Goal: Task Accomplishment & Management: Use online tool/utility

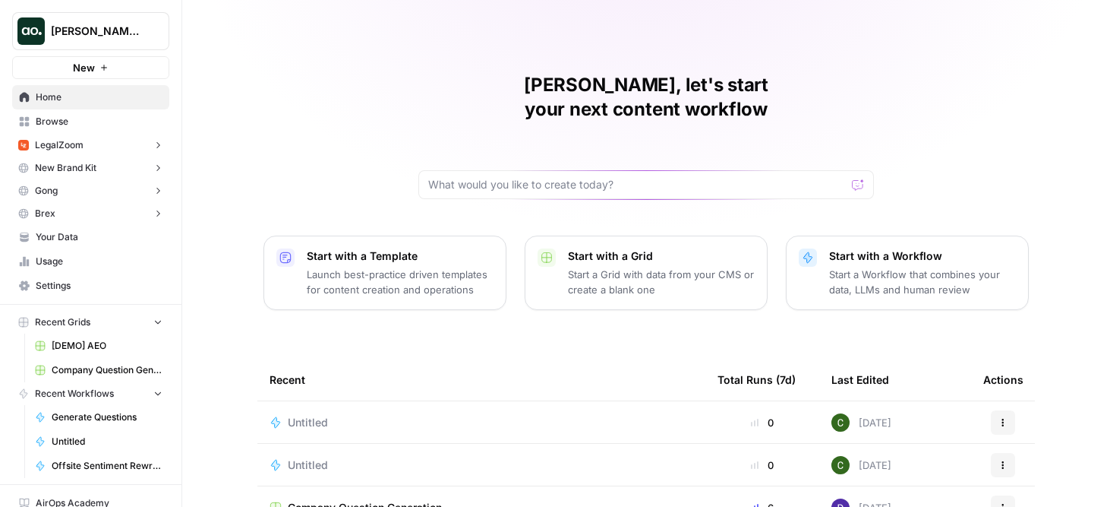
click at [123, 25] on span "Dillon Test" at bounding box center [97, 31] width 92 height 15
type input "anima"
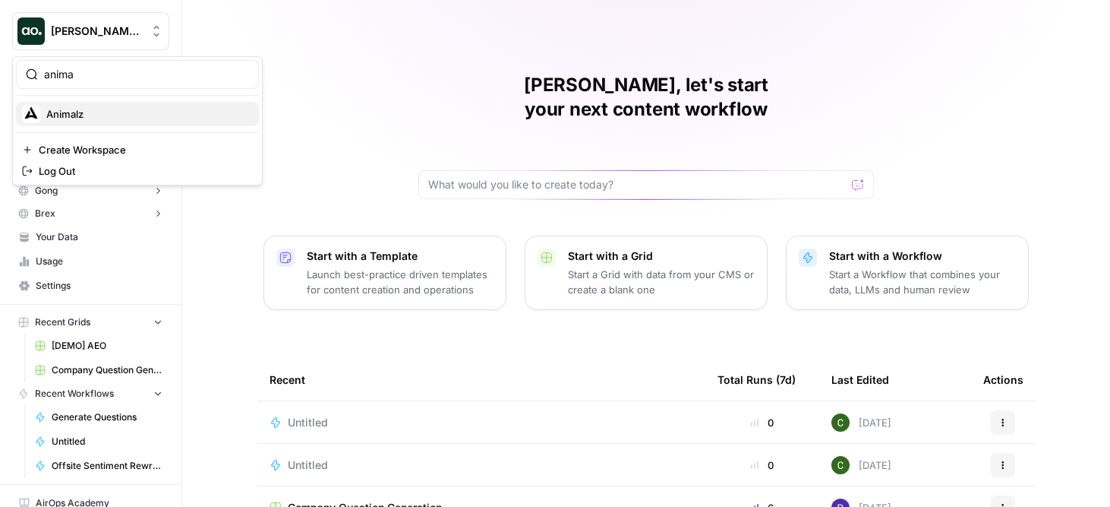
click at [120, 112] on span "Animalz" at bounding box center [146, 113] width 201 height 15
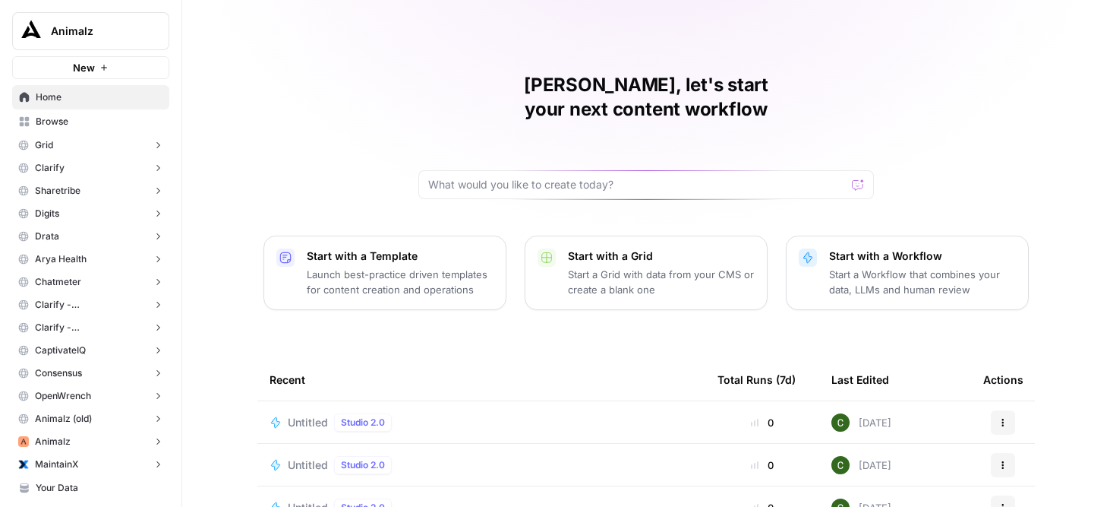
click at [80, 125] on span "Browse" at bounding box center [99, 122] width 127 height 14
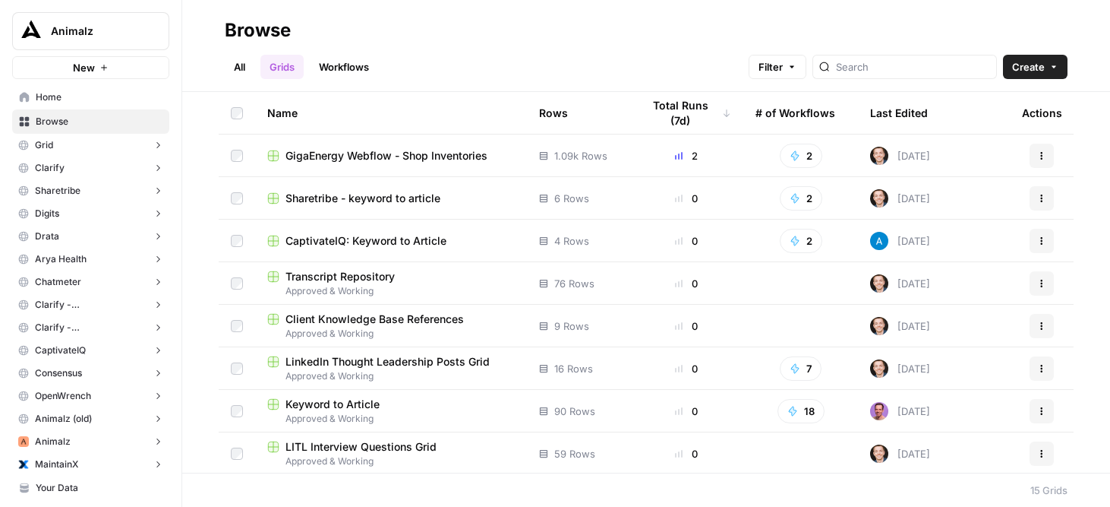
click at [357, 64] on link "Workflows" at bounding box center [344, 67] width 68 height 24
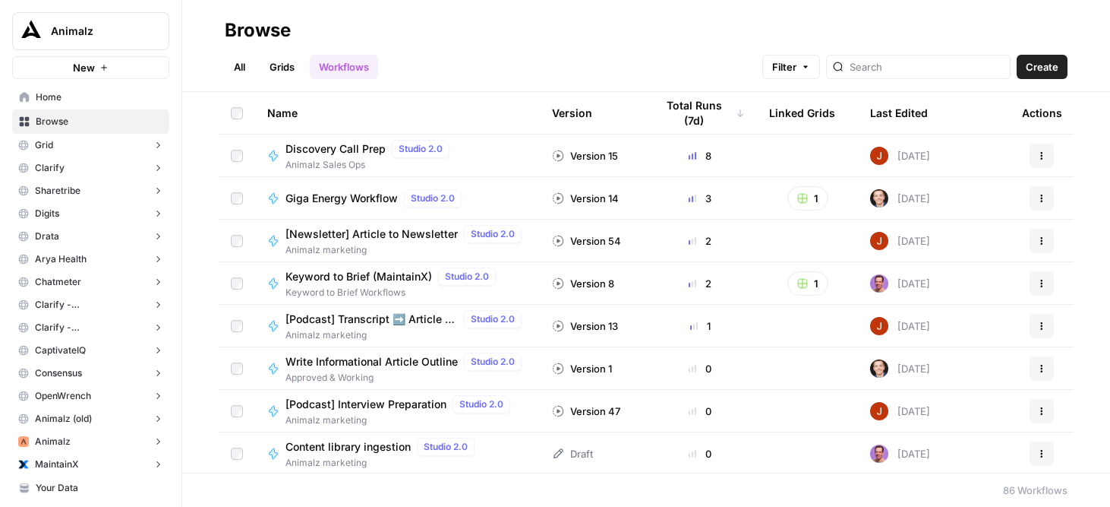
click at [352, 150] on span "Discovery Call Prep" at bounding box center [336, 148] width 100 height 15
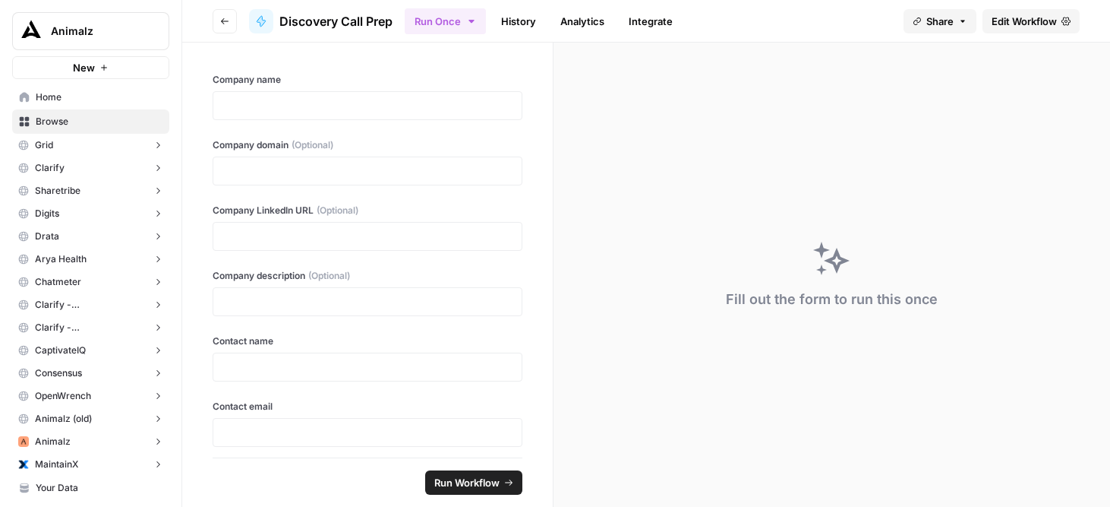
click at [1052, 21] on span "Edit Workflow" at bounding box center [1024, 21] width 65 height 15
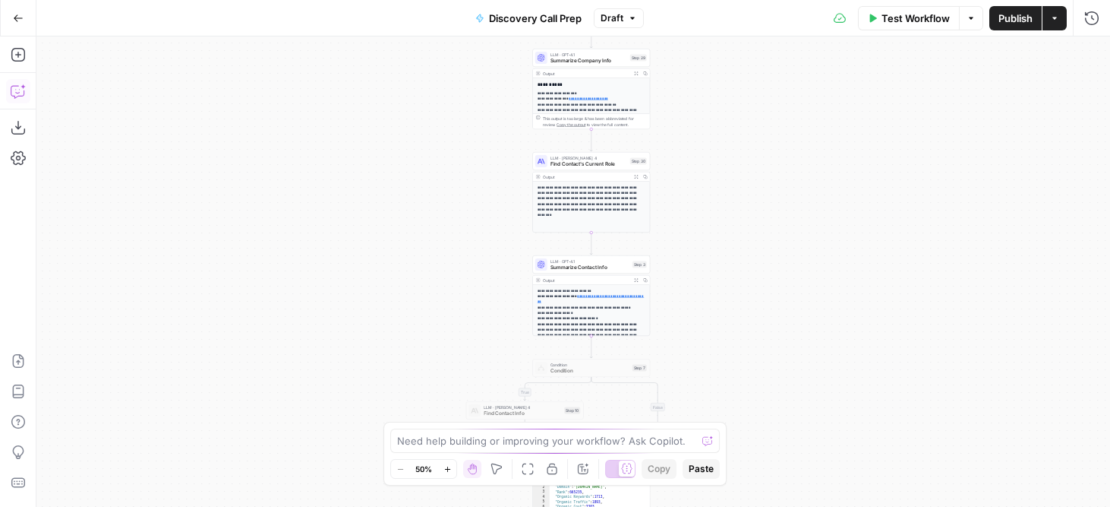
click at [18, 94] on icon "button" at bounding box center [18, 91] width 15 height 15
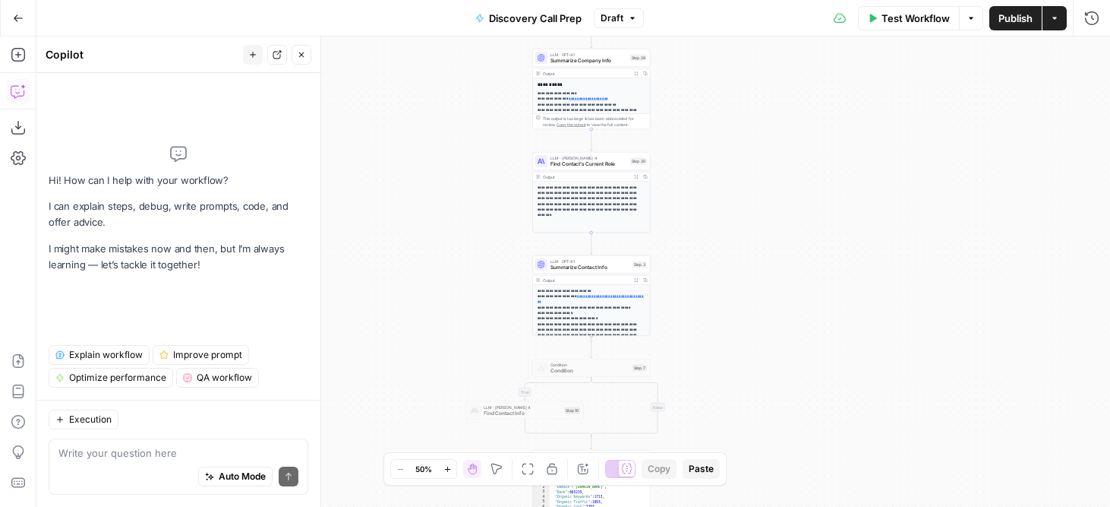
click at [128, 351] on span "Explain workflow" at bounding box center [106, 355] width 74 height 14
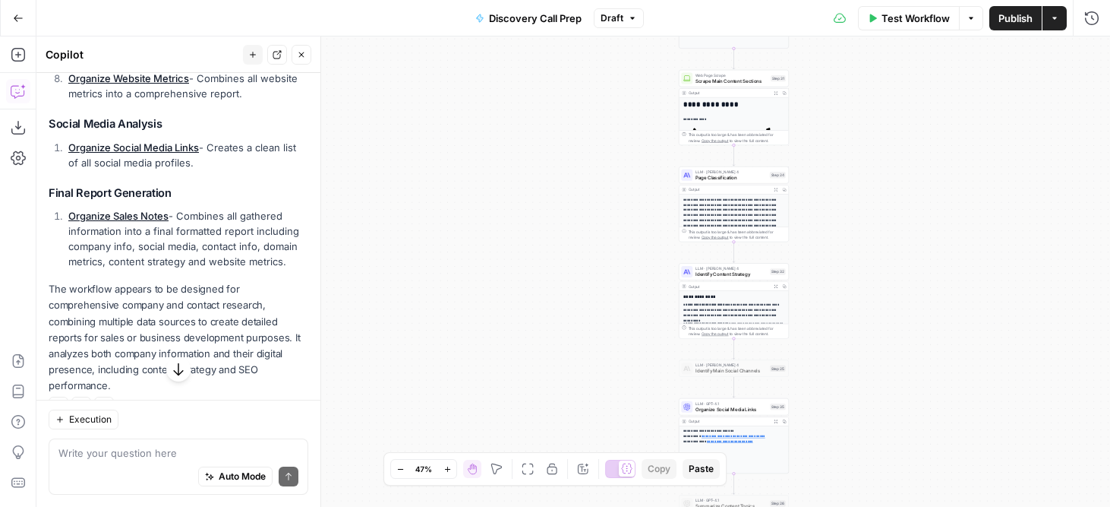
scroll to position [1053, 0]
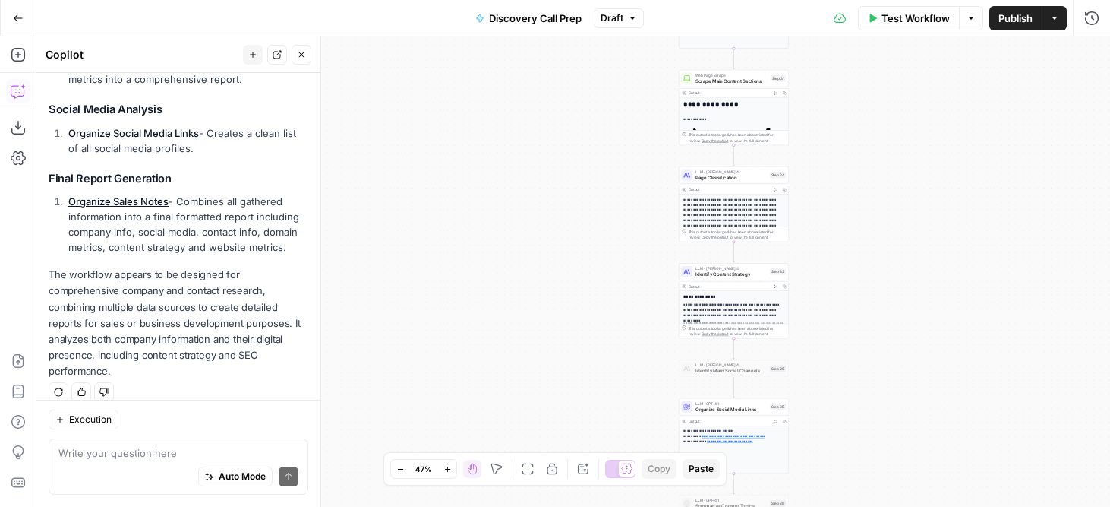
click at [17, 19] on icon "button" at bounding box center [18, 18] width 11 height 11
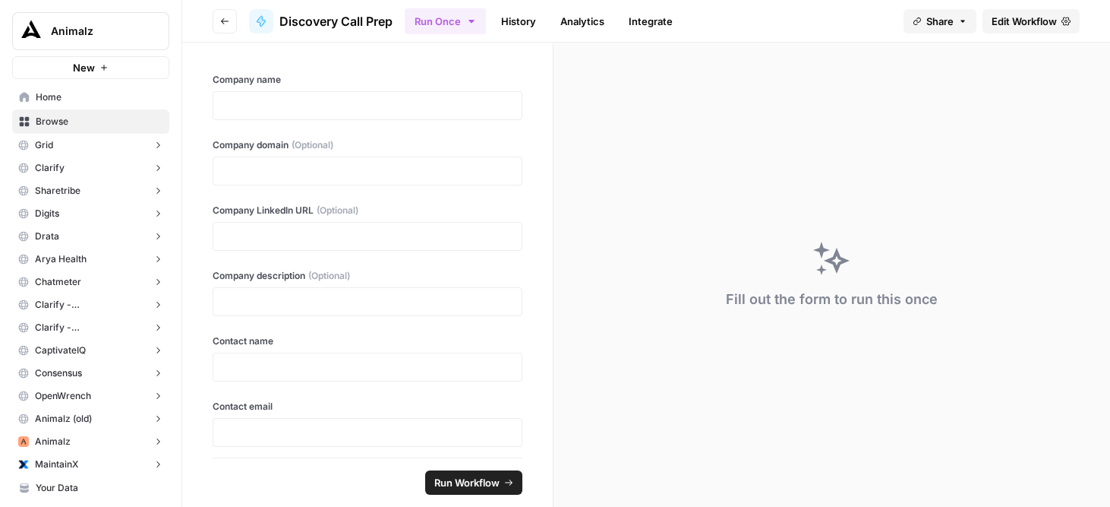
click at [95, 94] on span "Home" at bounding box center [99, 97] width 127 height 14
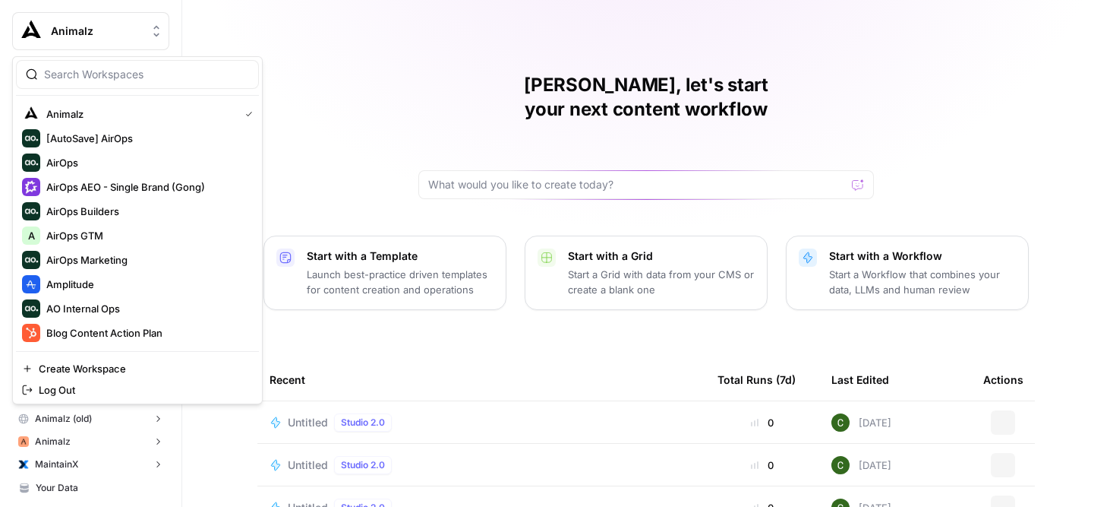
click at [120, 24] on span "Animalz" at bounding box center [97, 31] width 92 height 15
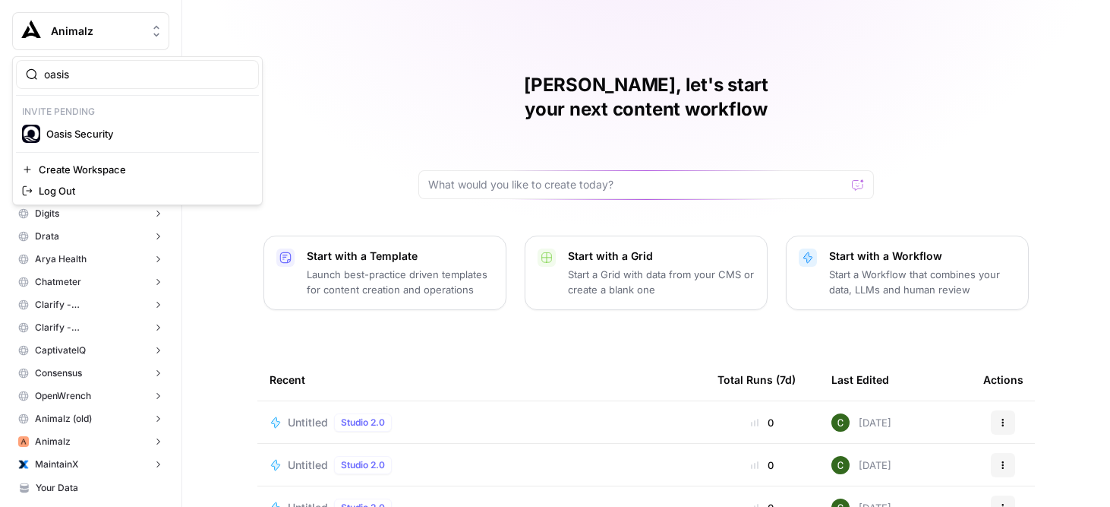
type input "oasis"
click at [94, 134] on span "Oasis Security" at bounding box center [146, 133] width 201 height 15
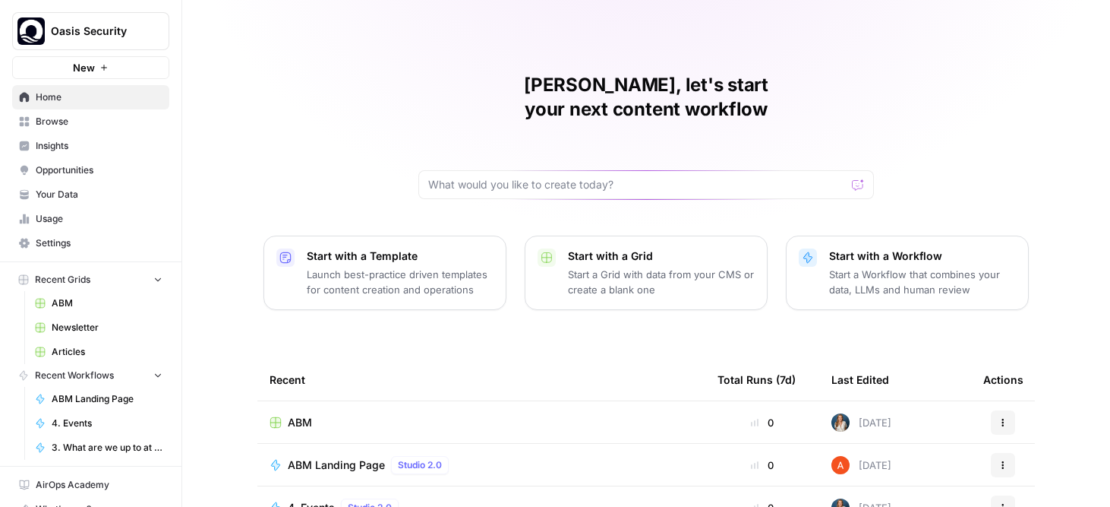
click at [83, 218] on span "Usage" at bounding box center [99, 219] width 127 height 14
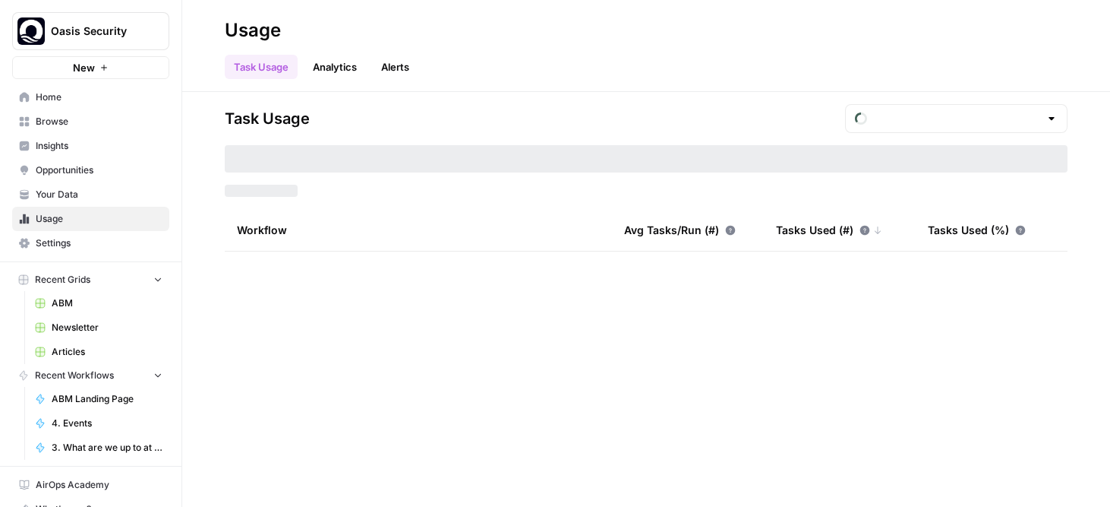
type input "August Tasks"
click at [1030, 120] on input "text" at bounding box center [956, 118] width 166 height 15
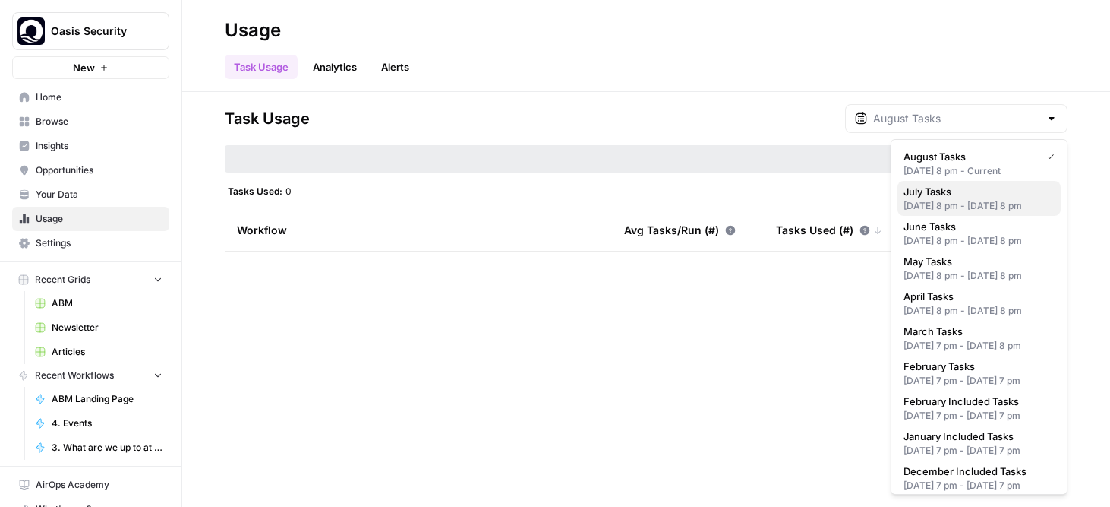
click at [972, 213] on div "Jun 30, 2025 8 pm - Jul 31, 2025 8 pm" at bounding box center [979, 206] width 151 height 14
type input "July Tasks"
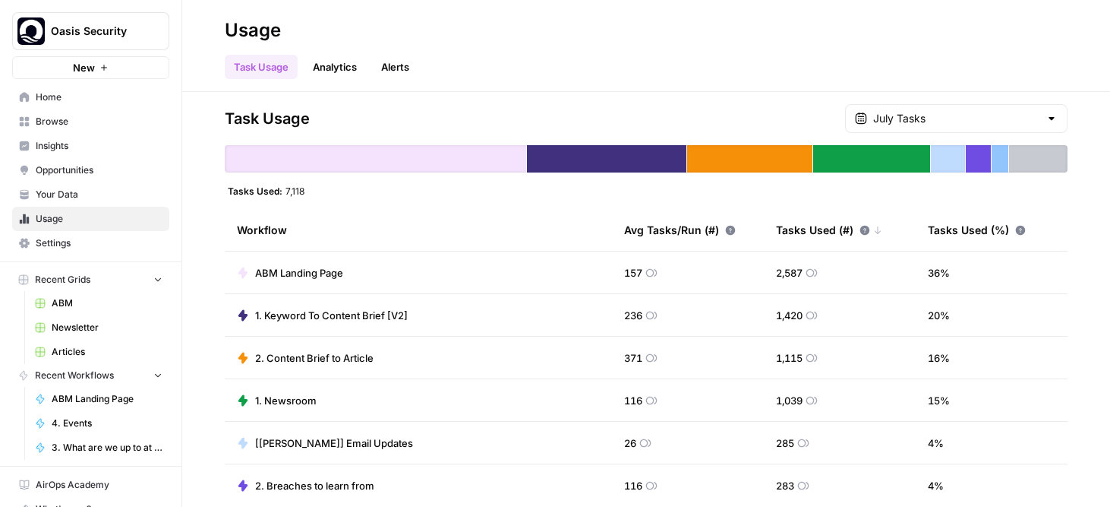
click at [83, 120] on span "Browse" at bounding box center [99, 122] width 127 height 14
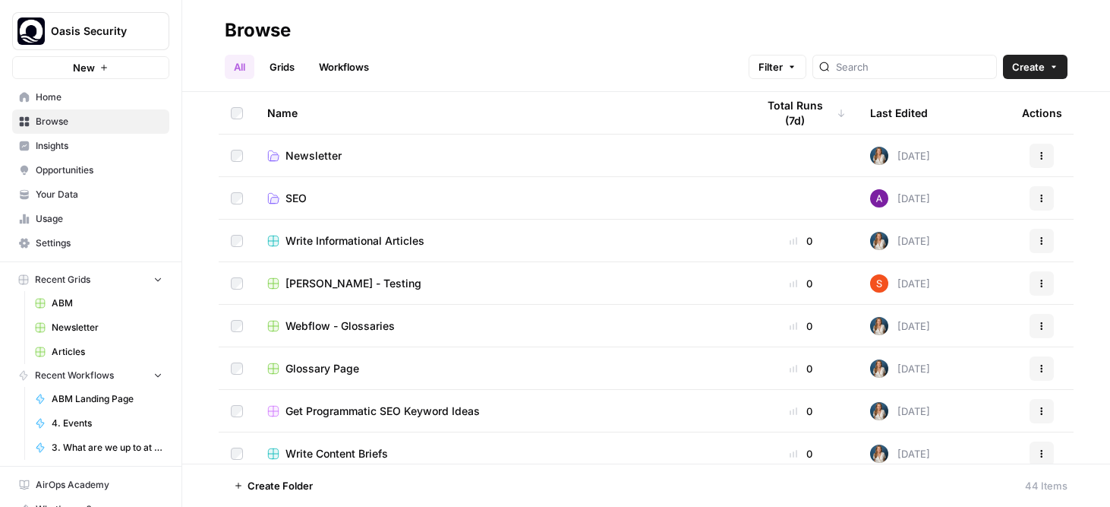
click at [366, 68] on link "Workflows" at bounding box center [344, 67] width 68 height 24
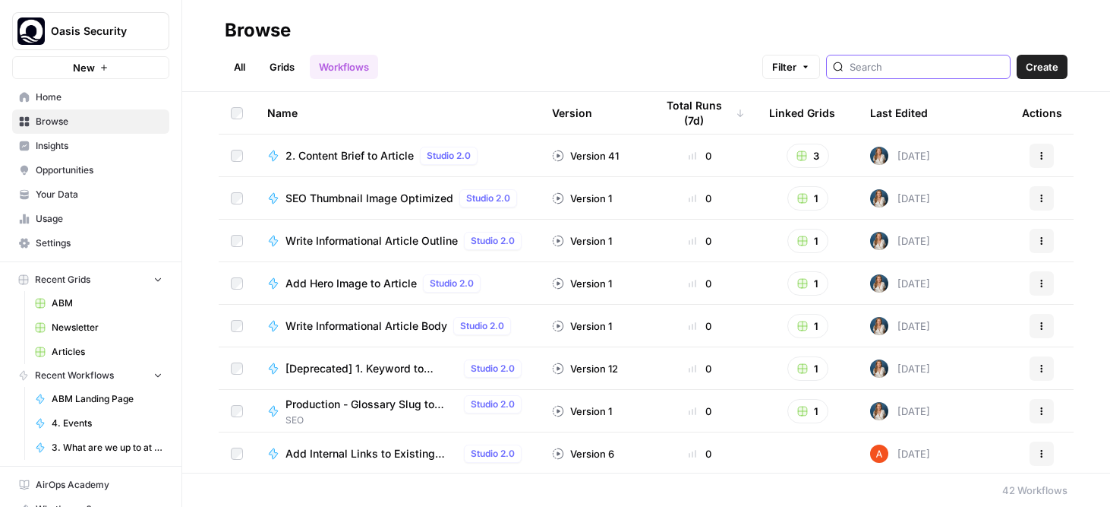
click at [902, 65] on input "search" at bounding box center [927, 66] width 154 height 15
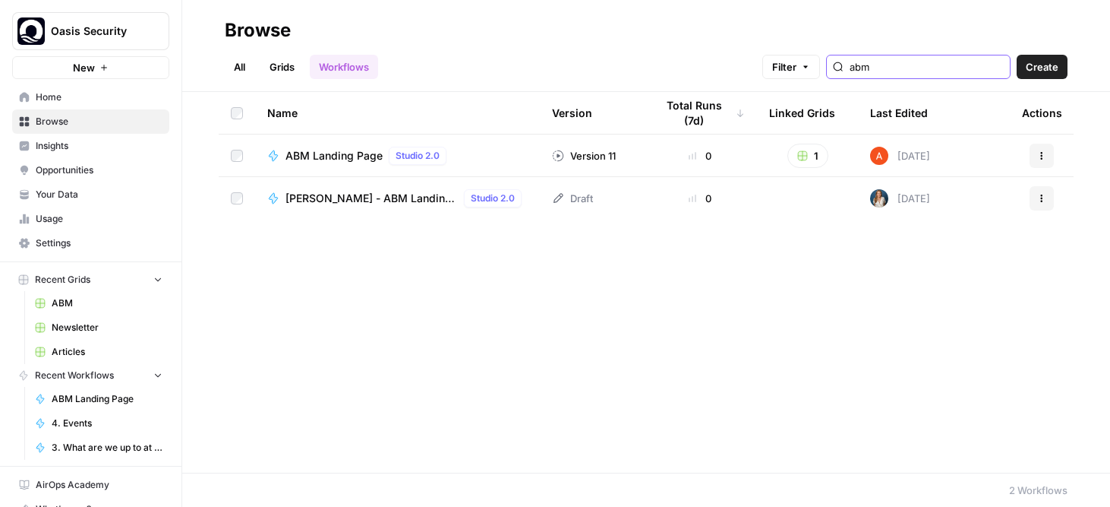
type input "abm"
click at [346, 152] on span "ABM Landing Page" at bounding box center [334, 155] width 97 height 15
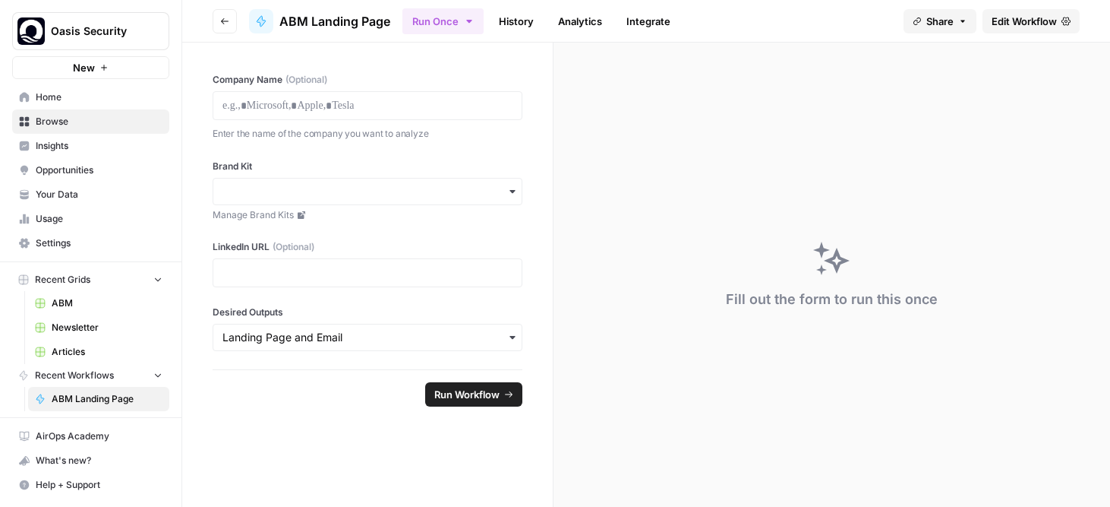
click at [1039, 18] on span "Edit Workflow" at bounding box center [1024, 21] width 65 height 15
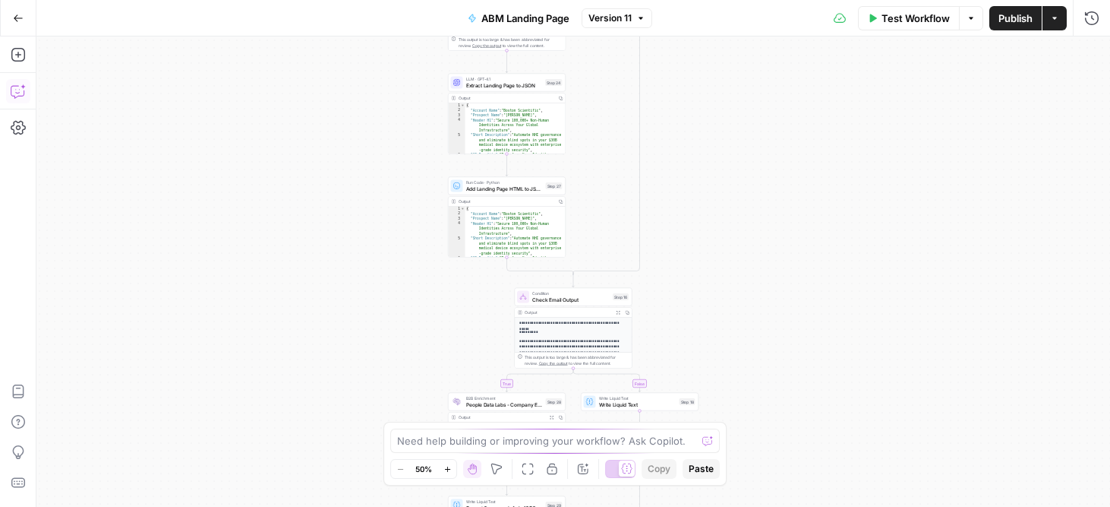
click at [21, 94] on icon "button" at bounding box center [18, 91] width 15 height 15
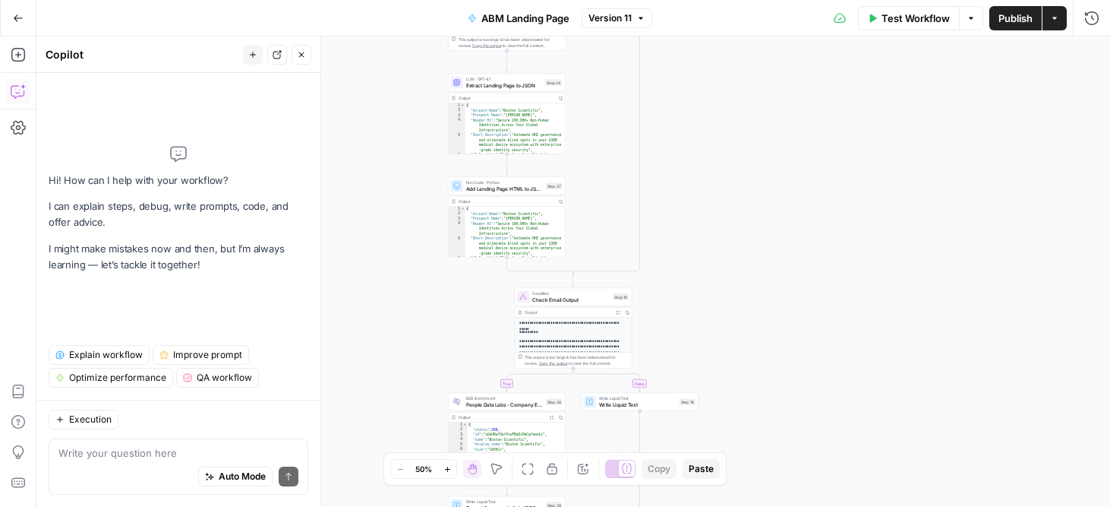
click at [125, 352] on span "Explain workflow" at bounding box center [106, 355] width 74 height 14
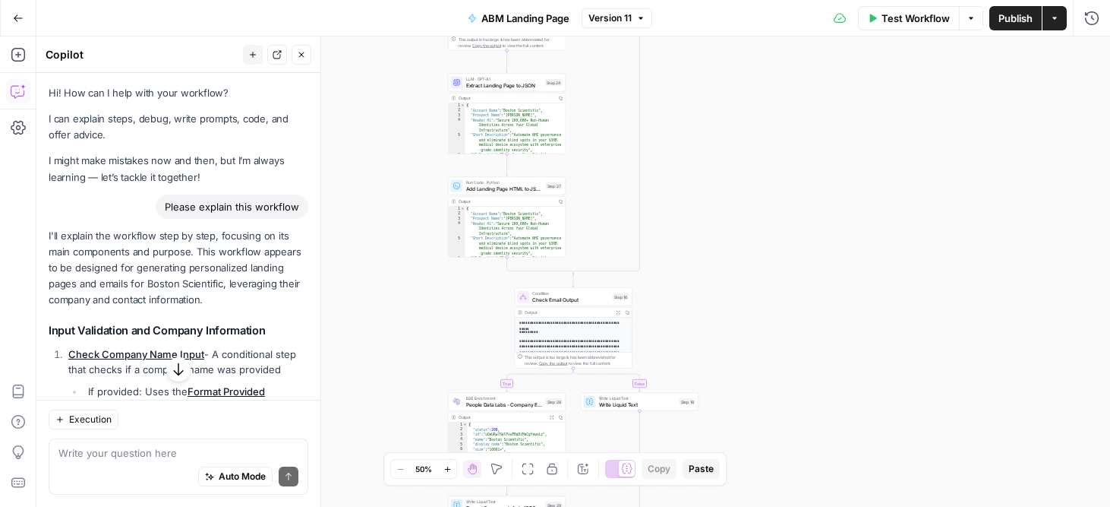
click at [13, 15] on icon "button" at bounding box center [18, 18] width 11 height 11
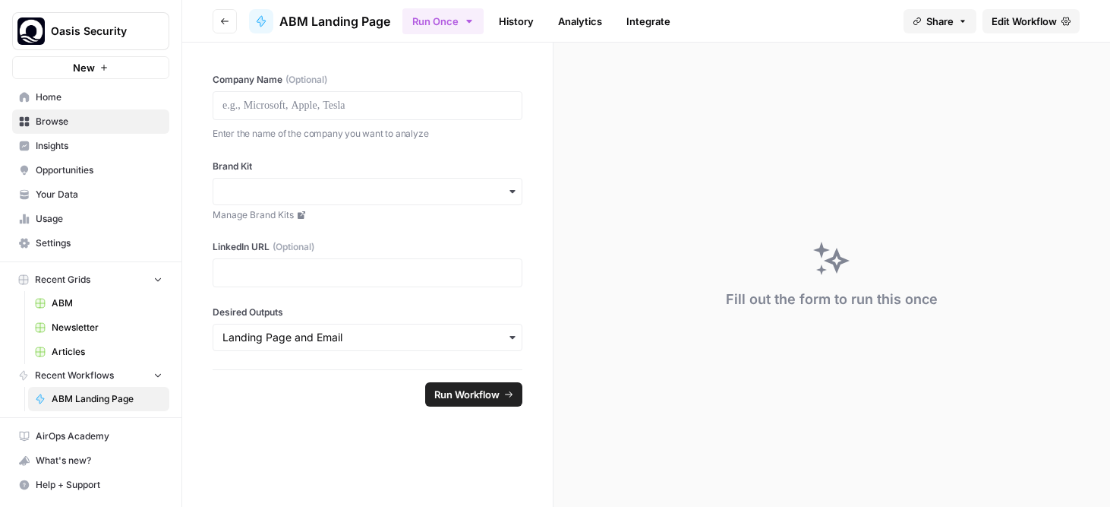
click at [82, 193] on span "Your Data" at bounding box center [99, 195] width 127 height 14
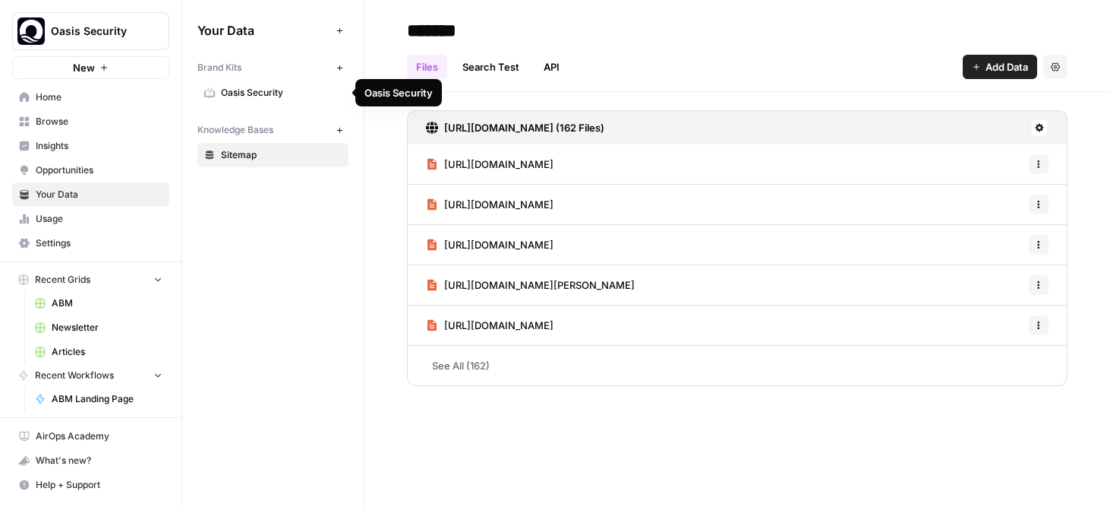
click at [286, 91] on span "Oasis Security" at bounding box center [281, 93] width 121 height 14
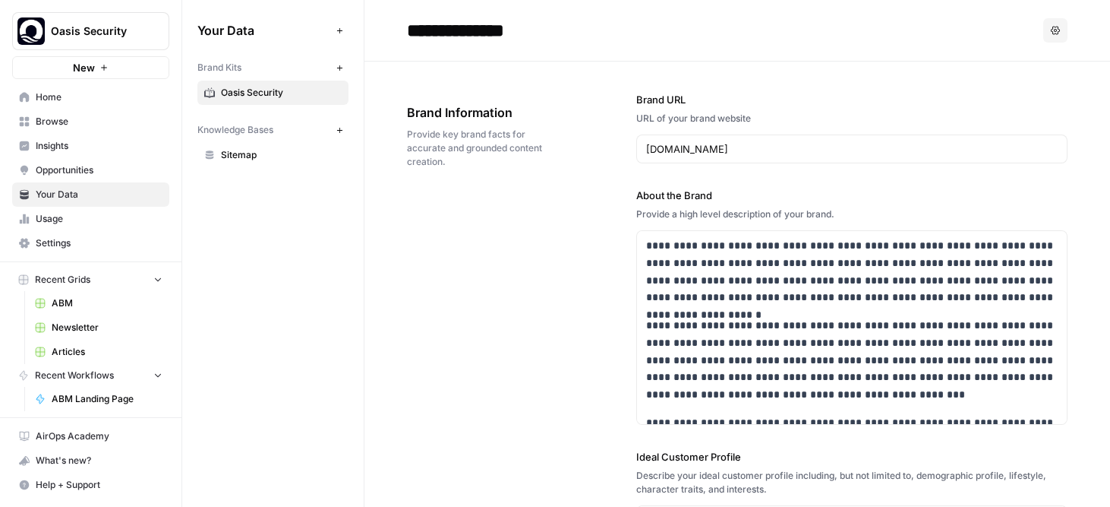
click at [80, 96] on span "Home" at bounding box center [99, 97] width 127 height 14
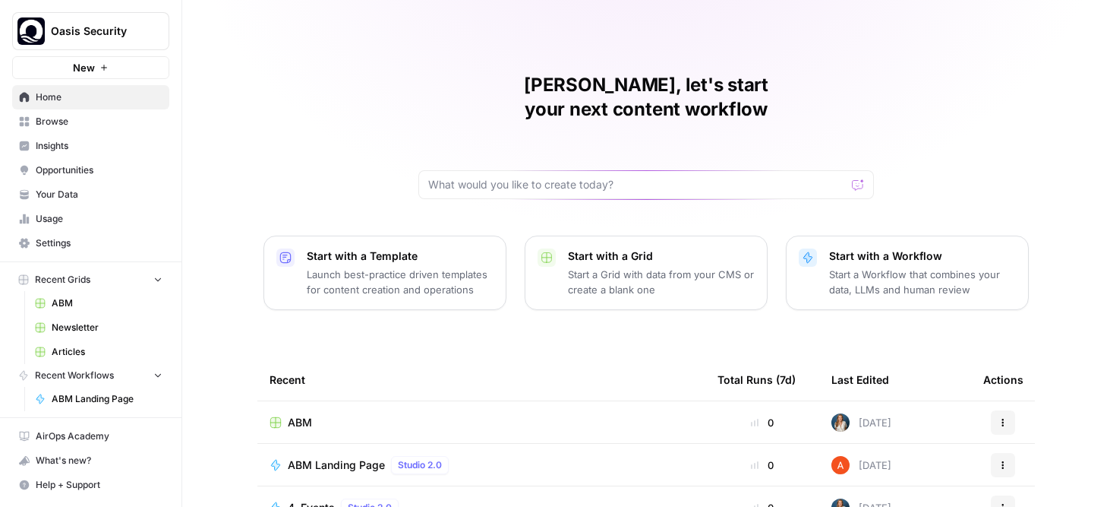
click at [135, 30] on span "Oasis Security" at bounding box center [97, 31] width 92 height 15
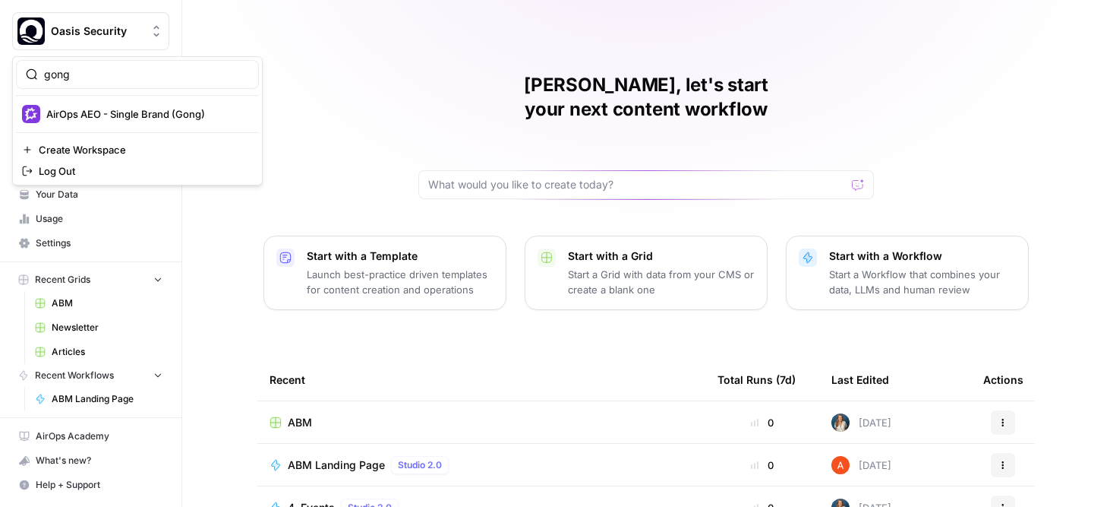
type input "gong"
click at [143, 113] on span "AirOps AEO - Single Brand (Gong)" at bounding box center [146, 113] width 201 height 15
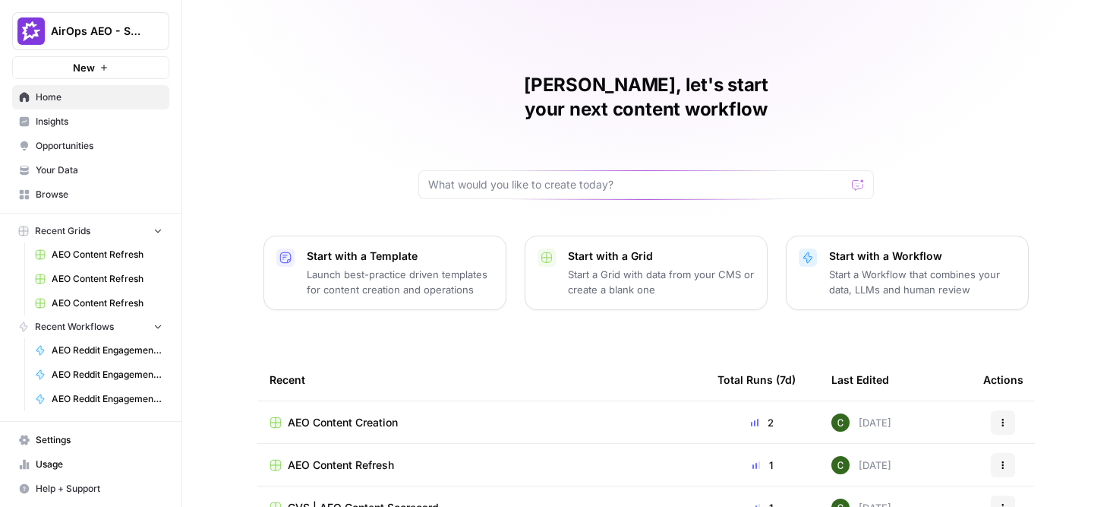
click at [51, 123] on span "Insights" at bounding box center [99, 122] width 127 height 14
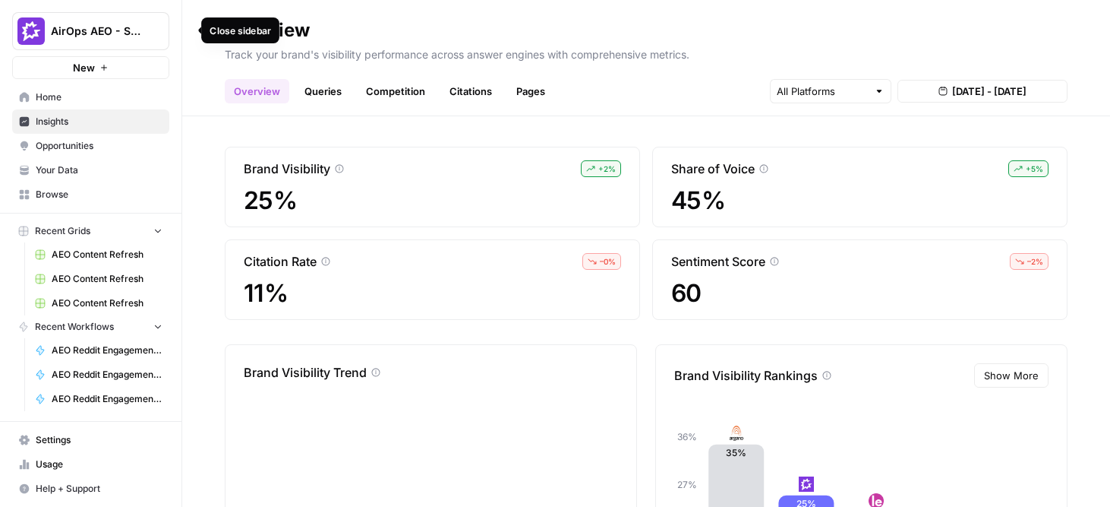
click at [185, 29] on icon "button" at bounding box center [184, 30] width 11 height 11
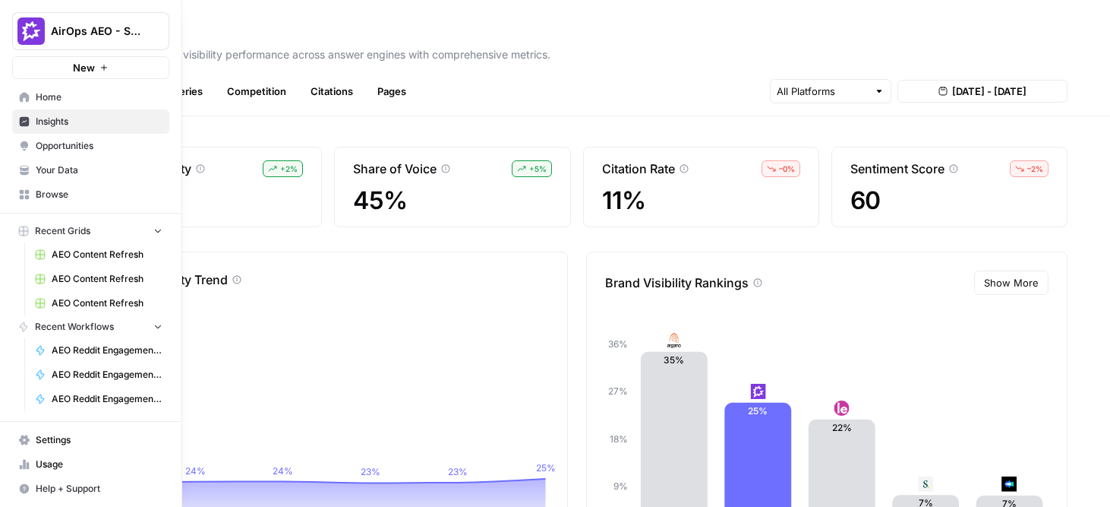
click at [37, 142] on span "Opportunities" at bounding box center [99, 146] width 127 height 14
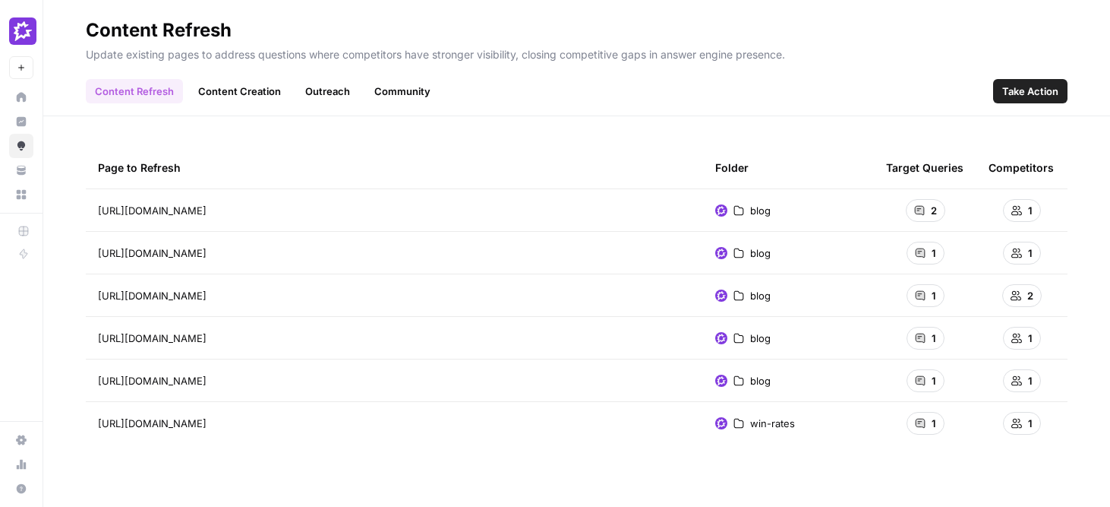
click at [1032, 87] on span "Take Action" at bounding box center [1031, 91] width 56 height 15
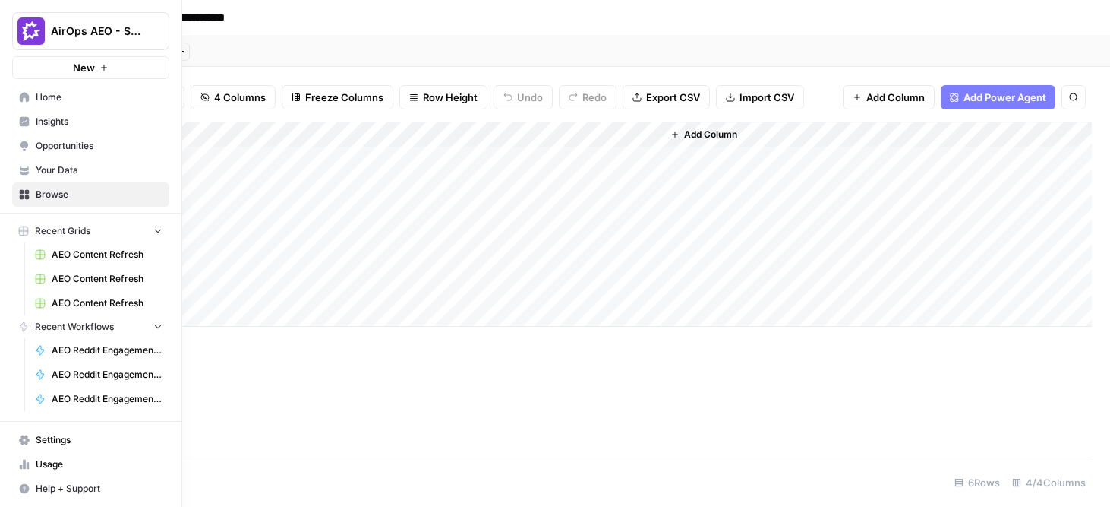
click at [30, 123] on link "Insights" at bounding box center [90, 121] width 157 height 24
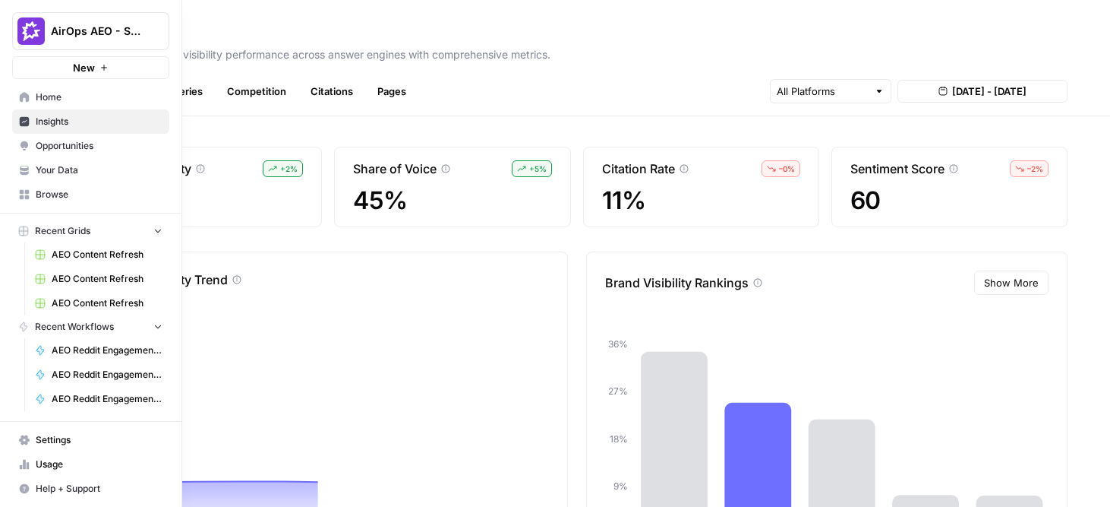
click at [33, 139] on link "Opportunities" at bounding box center [90, 146] width 157 height 24
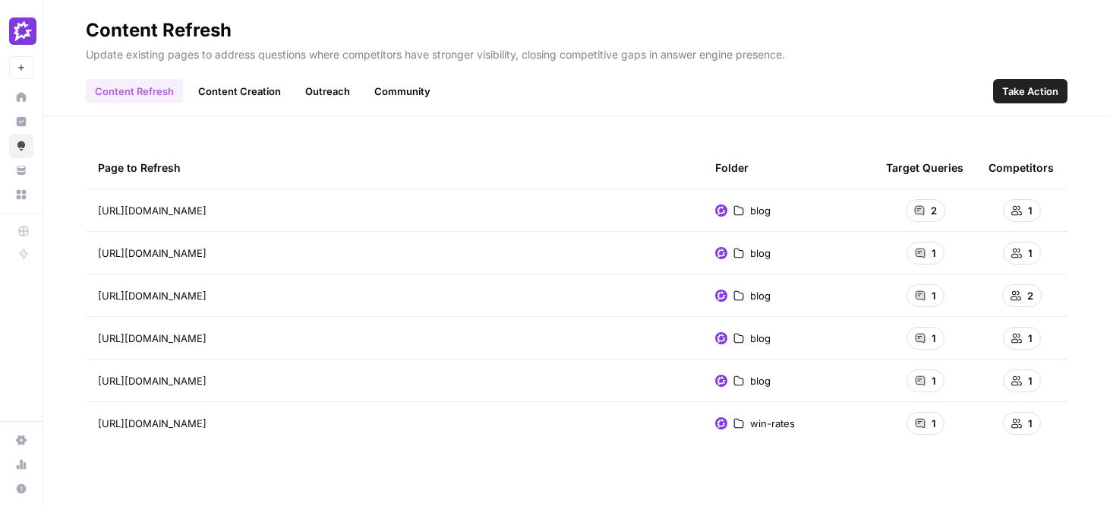
click at [314, 93] on link "Outreach" at bounding box center [327, 91] width 63 height 24
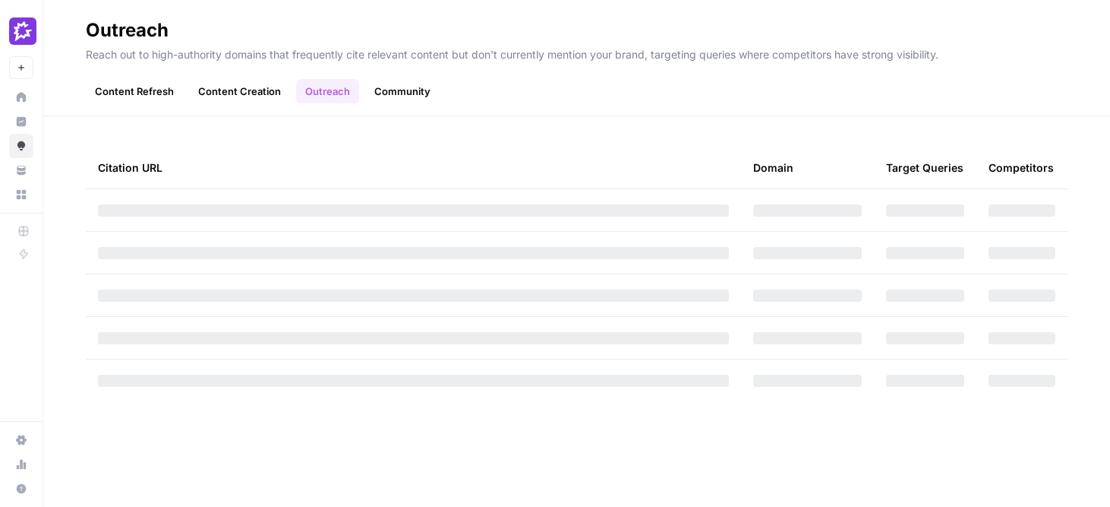
click at [412, 96] on link "Community" at bounding box center [402, 91] width 74 height 24
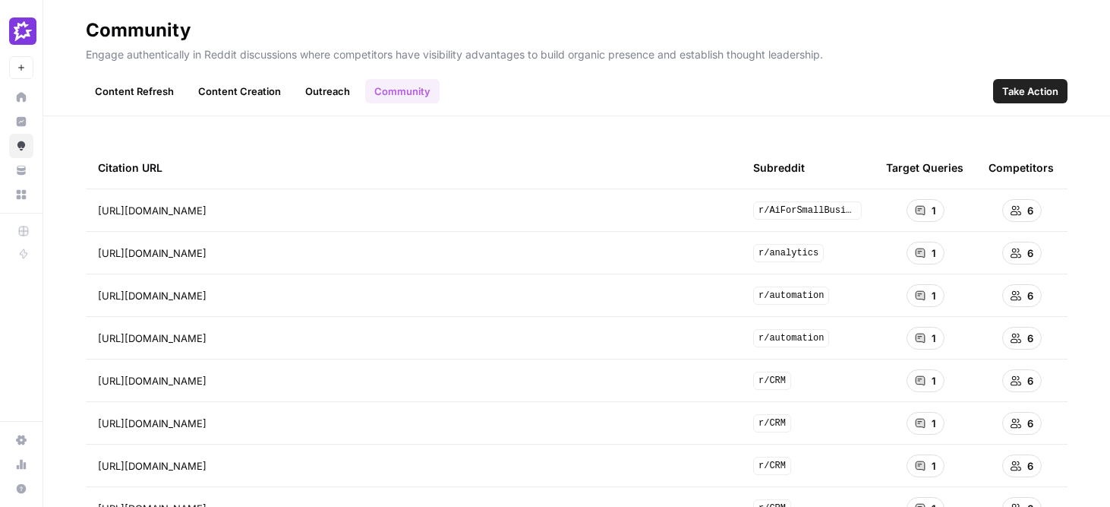
click at [1032, 87] on span "Take Action" at bounding box center [1031, 91] width 56 height 15
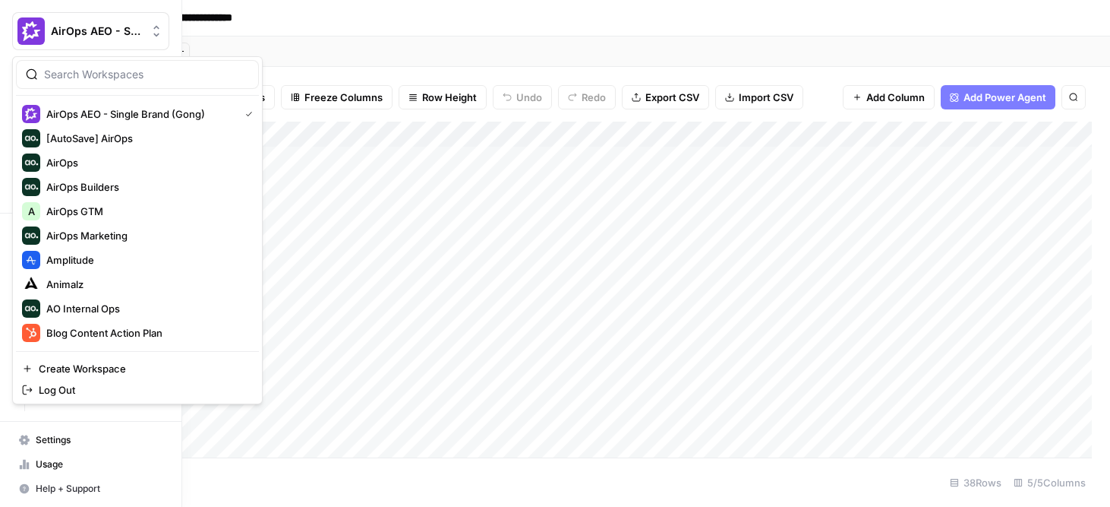
click at [25, 32] on img "Workspace: AirOps AEO - Single Brand (Gong)" at bounding box center [30, 30] width 27 height 27
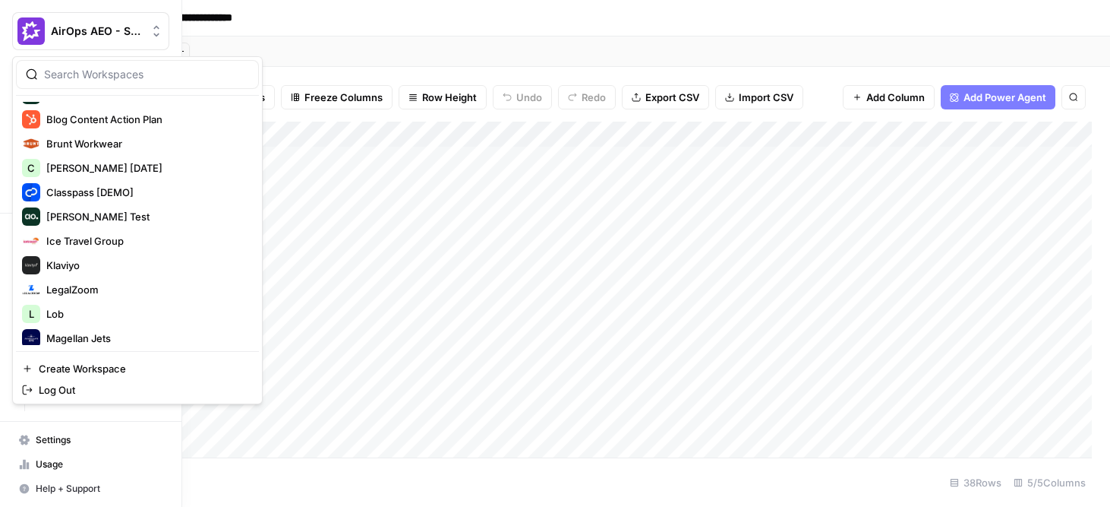
scroll to position [235, 0]
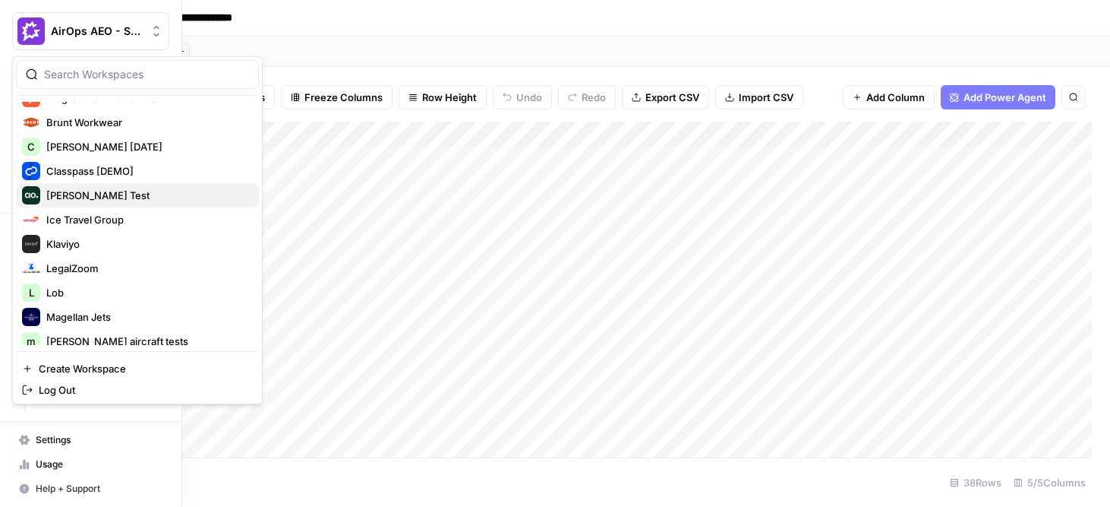
click at [143, 194] on span "[PERSON_NAME] Test" at bounding box center [146, 195] width 201 height 15
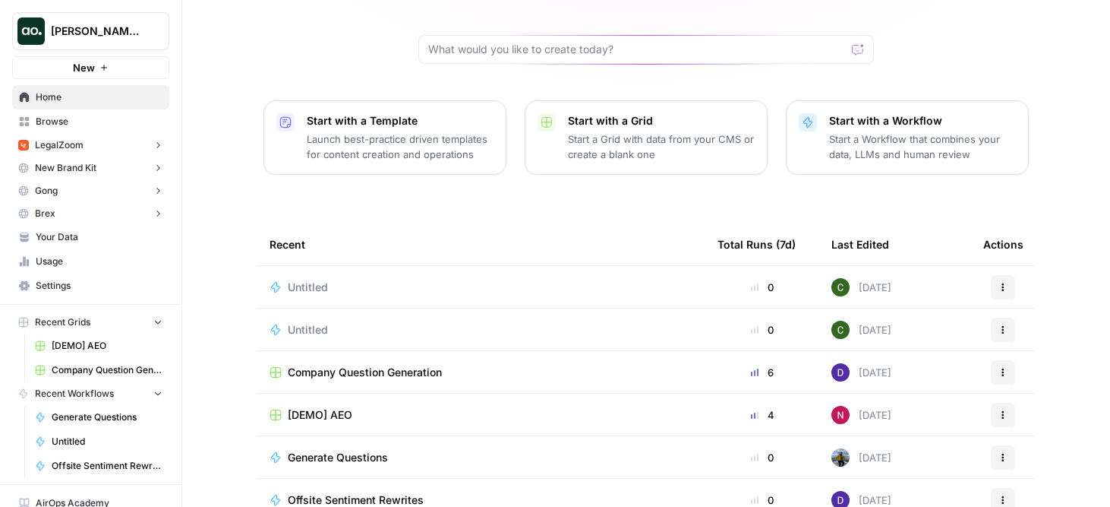
scroll to position [192, 0]
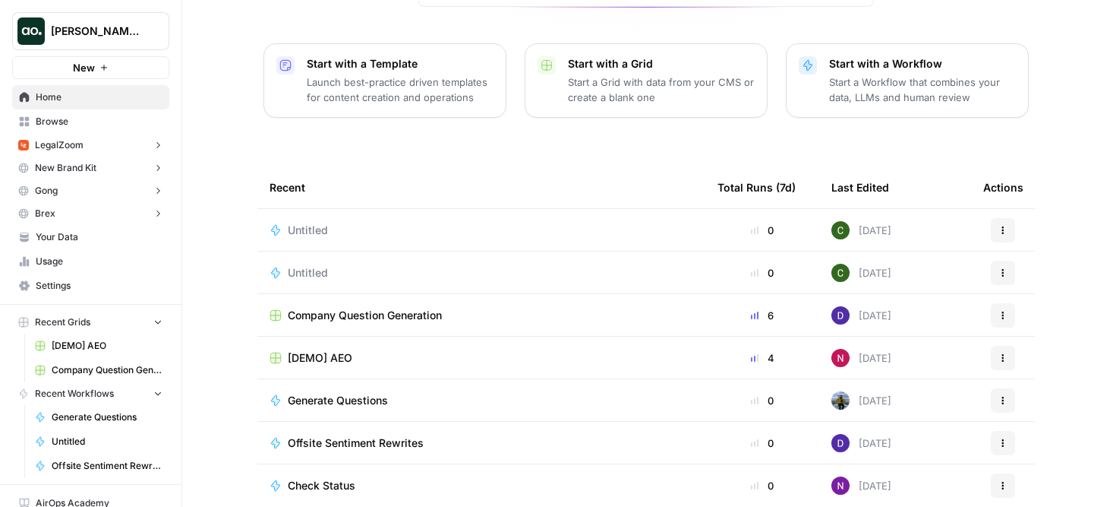
click at [342, 350] on span "[DEMO] AEO" at bounding box center [320, 357] width 65 height 15
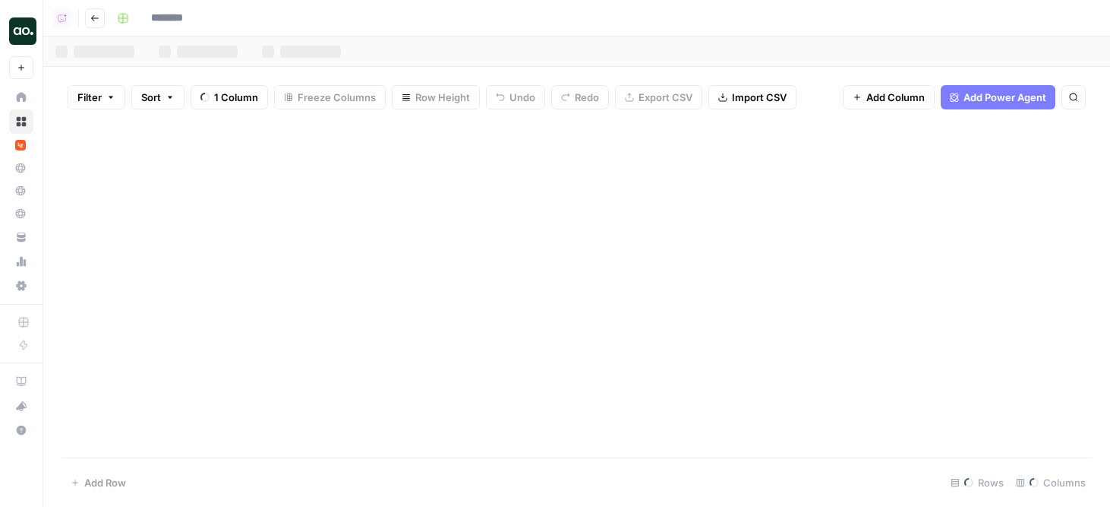
type input "**********"
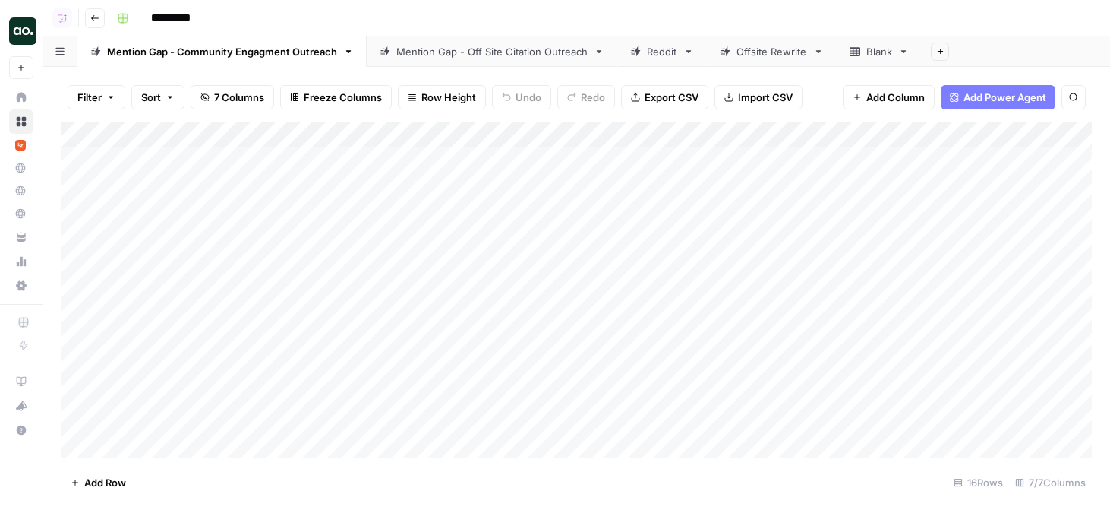
click at [662, 56] on div "Reddit" at bounding box center [662, 51] width 30 height 15
click at [971, 153] on div "Add Column" at bounding box center [577, 198] width 1031 height 153
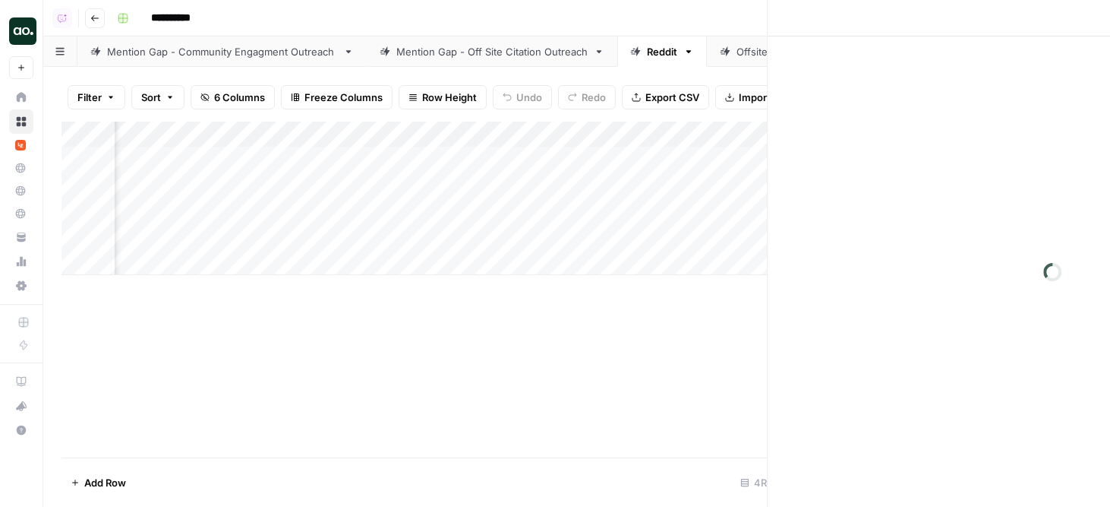
scroll to position [0, 194]
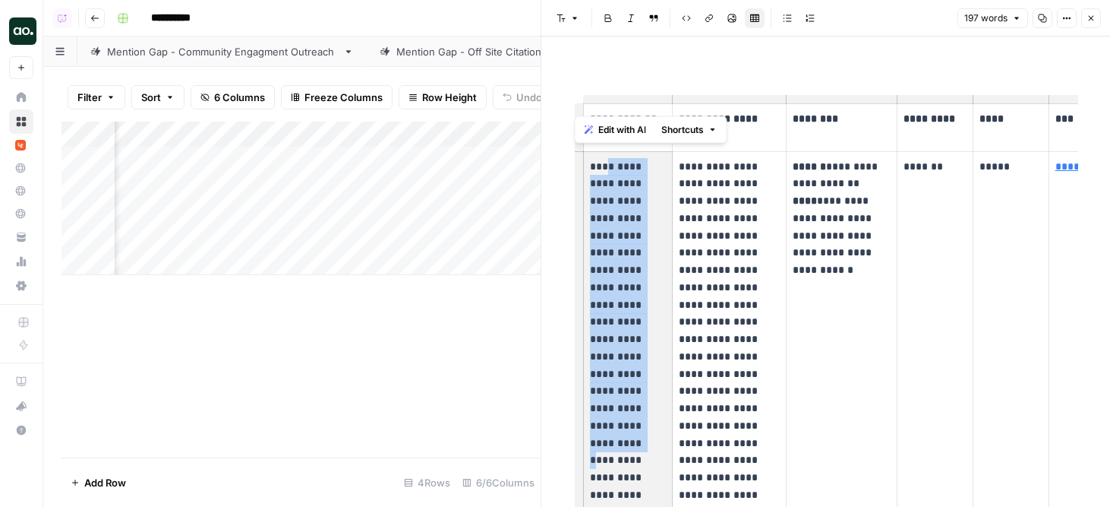
drag, startPoint x: 605, startPoint y: 171, endPoint x: 654, endPoint y: 387, distance: 222.0
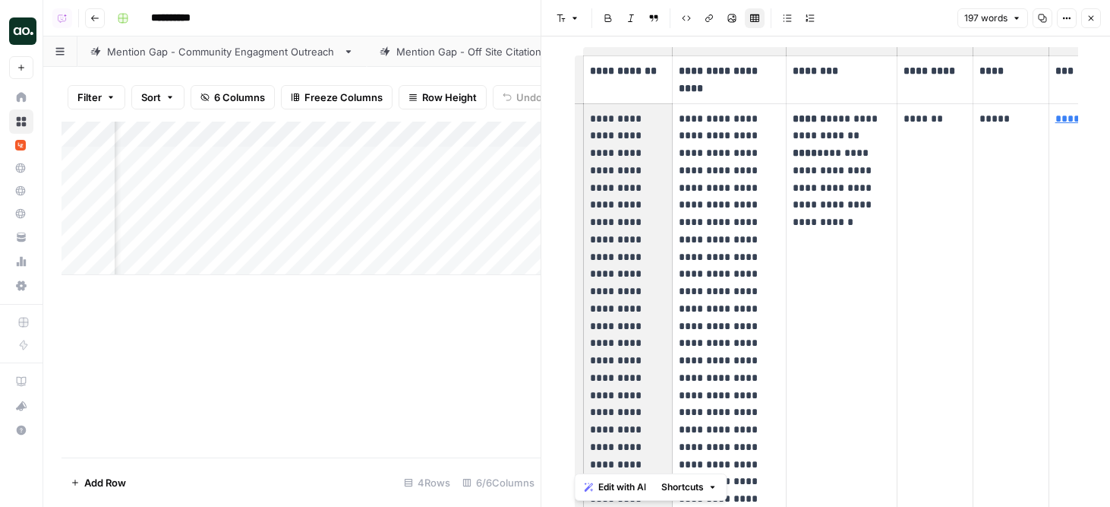
scroll to position [0, 0]
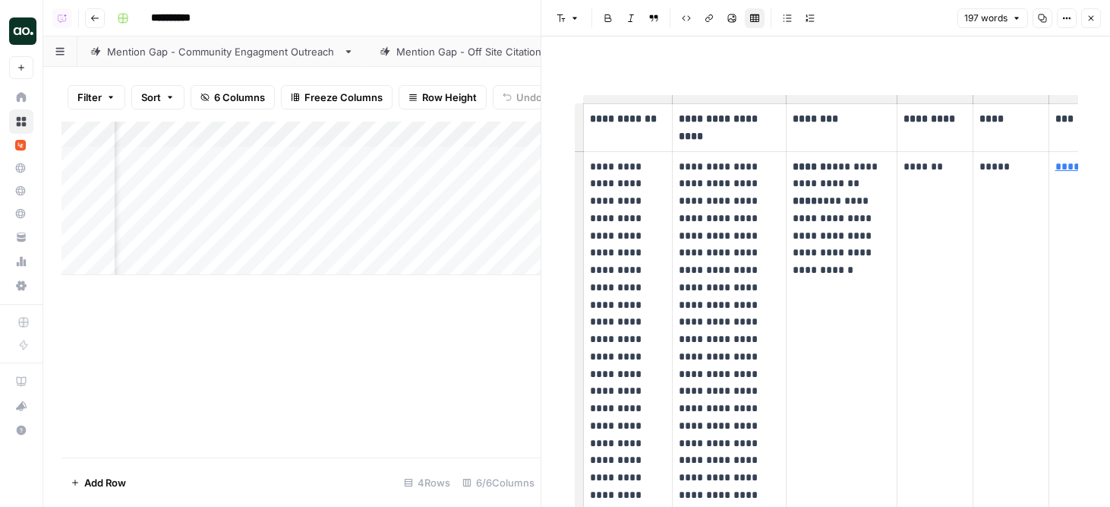
click at [806, 228] on p "**********" at bounding box center [842, 218] width 98 height 121
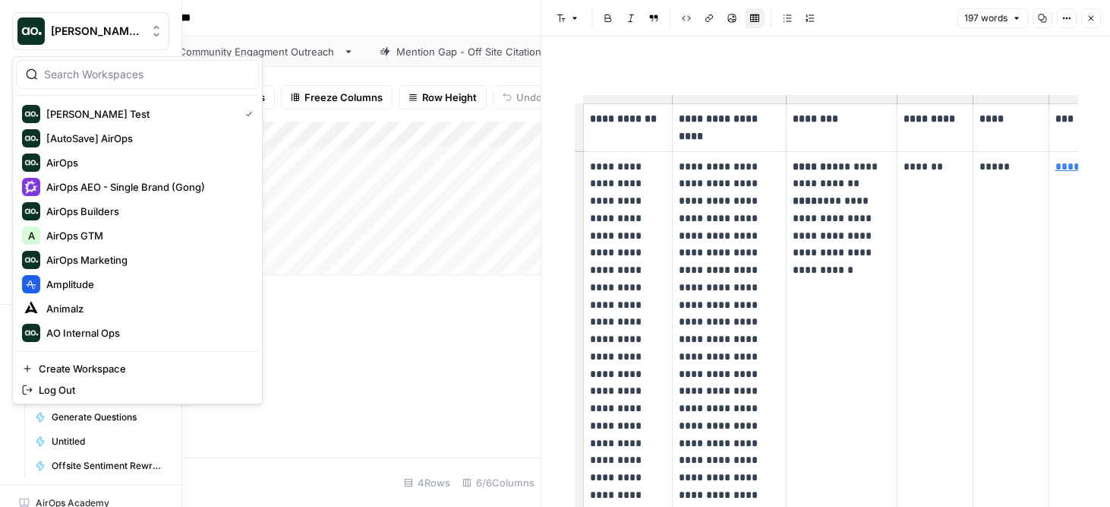
click at [18, 30] on img "Workspace: Dillon Test" at bounding box center [30, 30] width 27 height 27
click at [152, 176] on button "AirOps AEO - Single Brand (Gong)" at bounding box center [137, 187] width 243 height 24
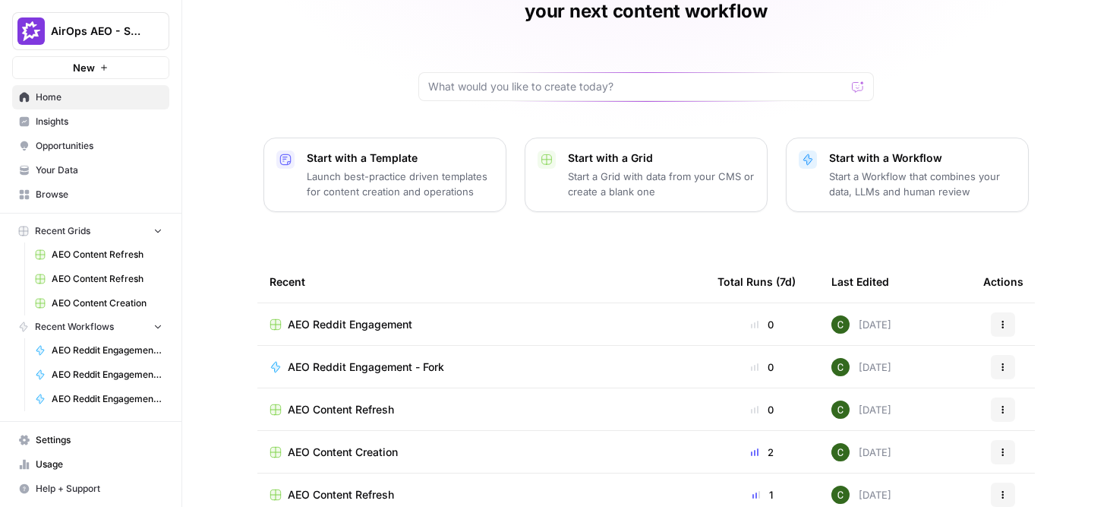
scroll to position [118, 0]
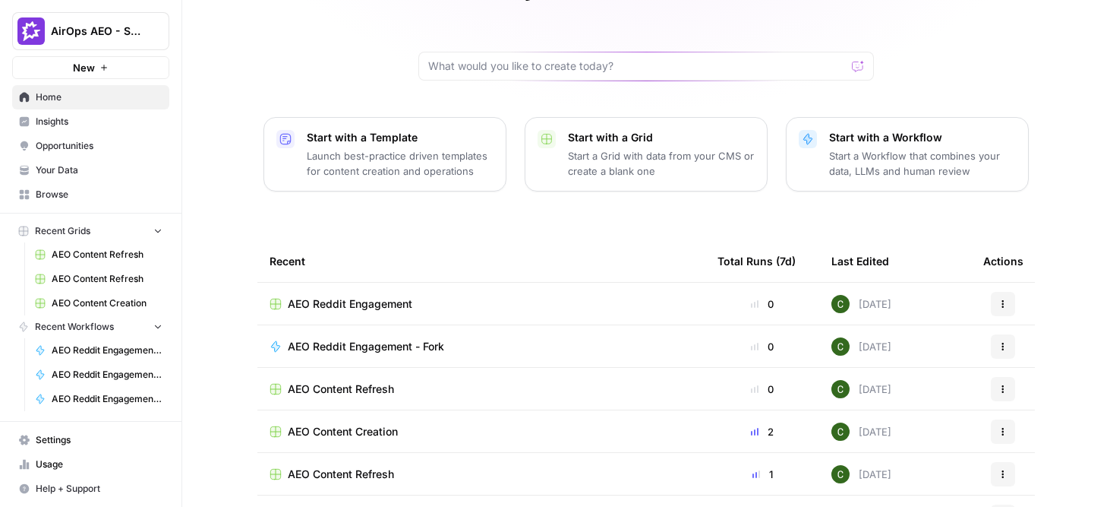
click at [391, 296] on span "AEO Reddit Engagement" at bounding box center [350, 303] width 125 height 15
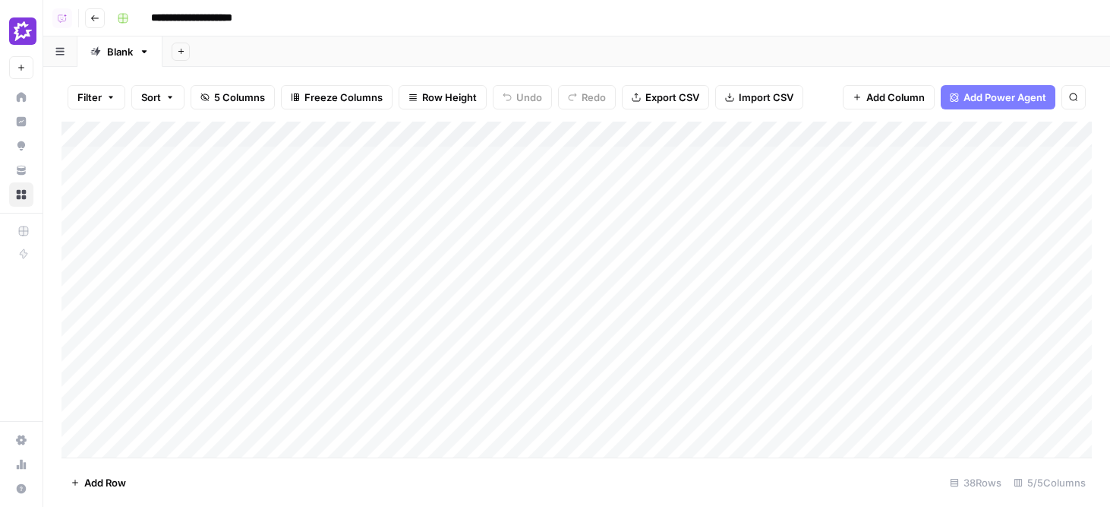
click at [96, 21] on icon "button" at bounding box center [94, 18] width 9 height 9
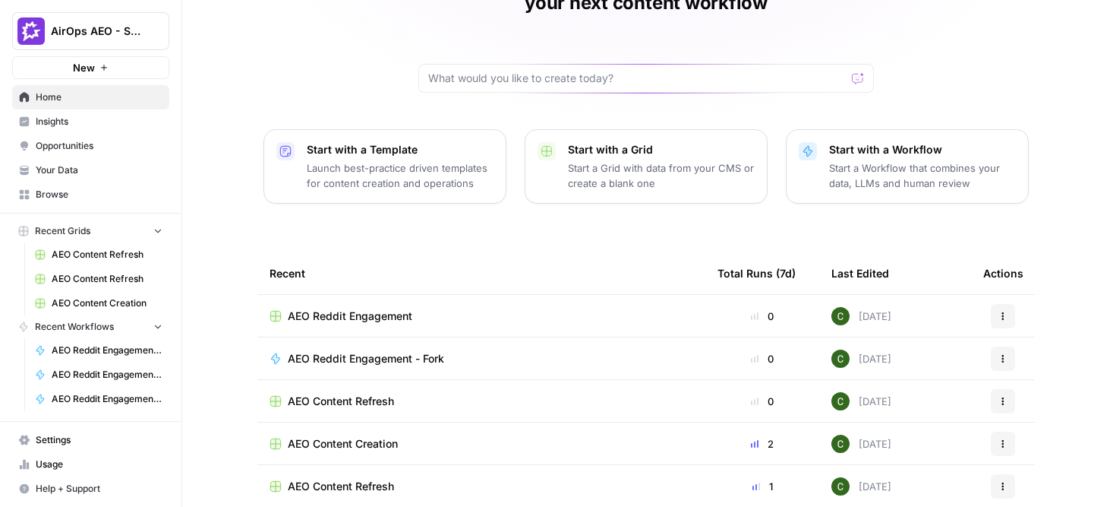
scroll to position [113, 0]
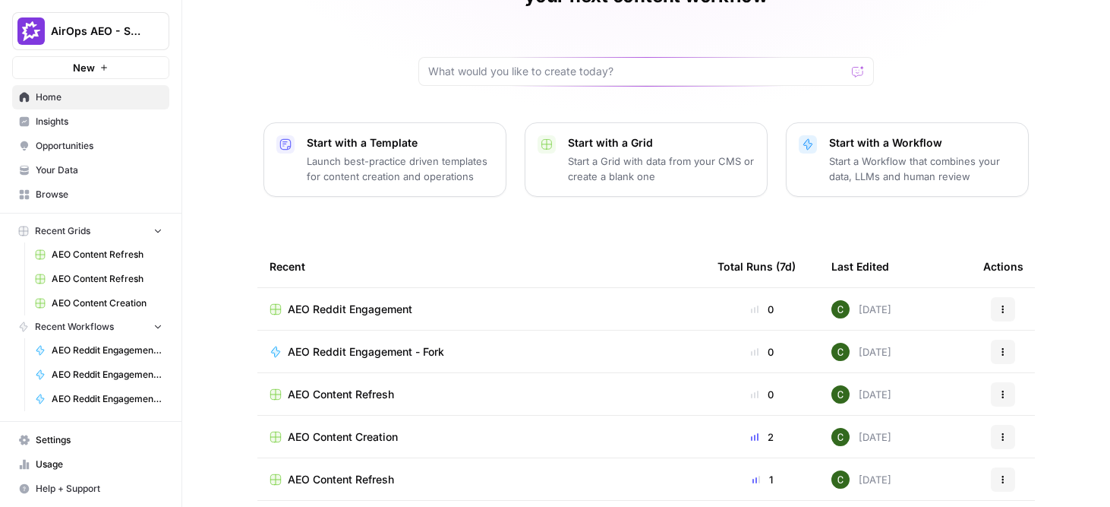
click at [367, 387] on span "AEO Content Refresh" at bounding box center [341, 394] width 106 height 15
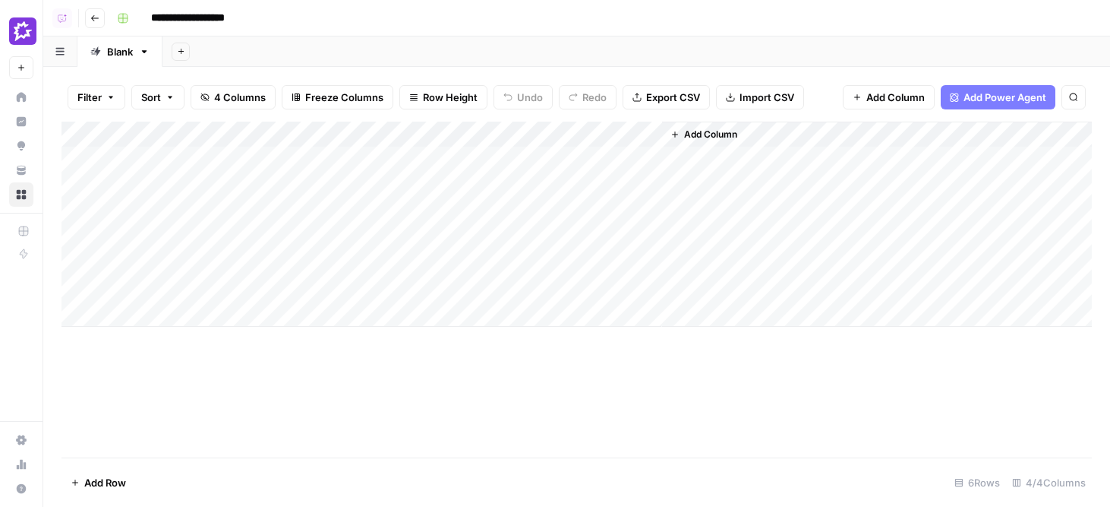
click at [93, 14] on icon "button" at bounding box center [94, 18] width 9 height 9
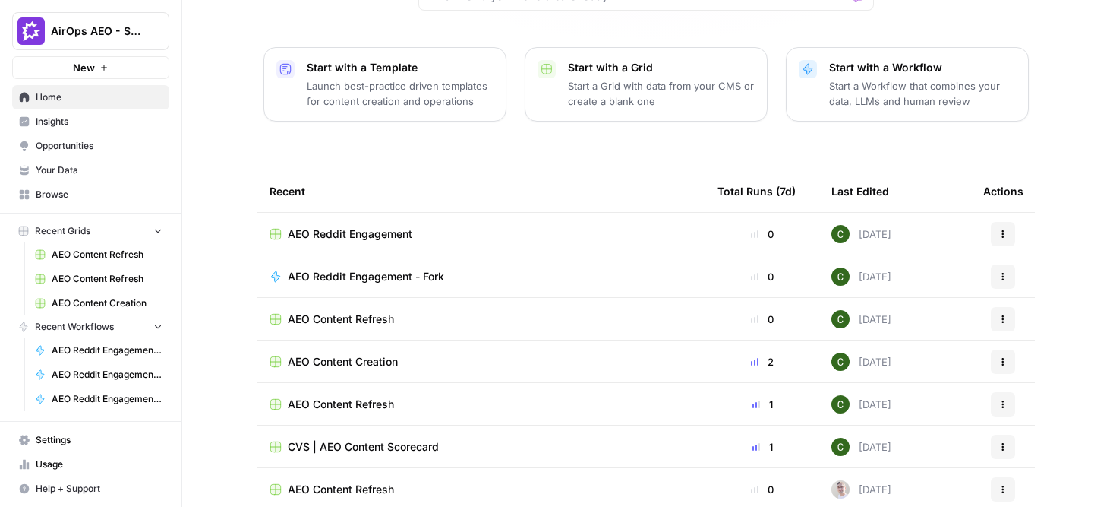
scroll to position [192, 0]
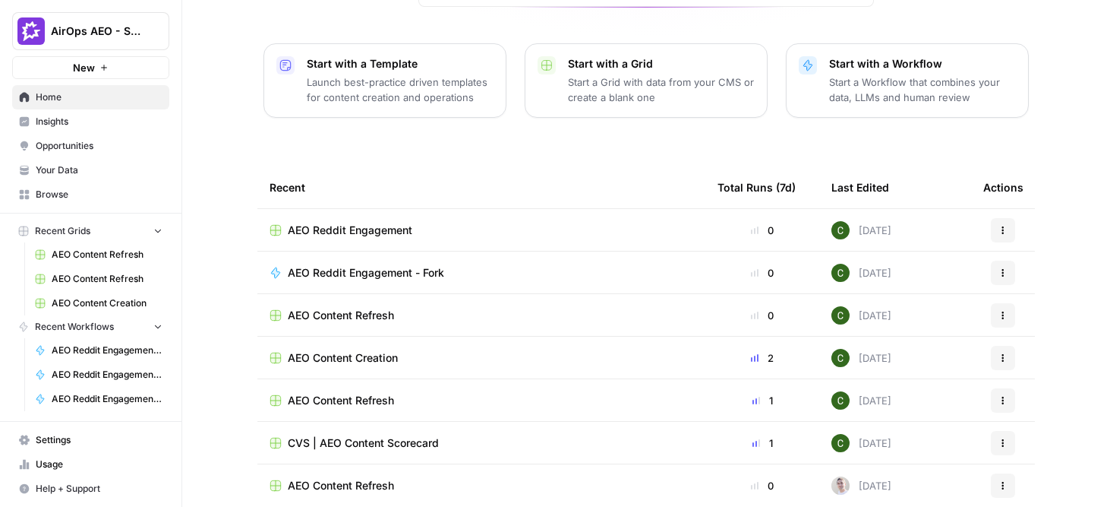
click at [361, 350] on span "AEO Content Creation" at bounding box center [343, 357] width 110 height 15
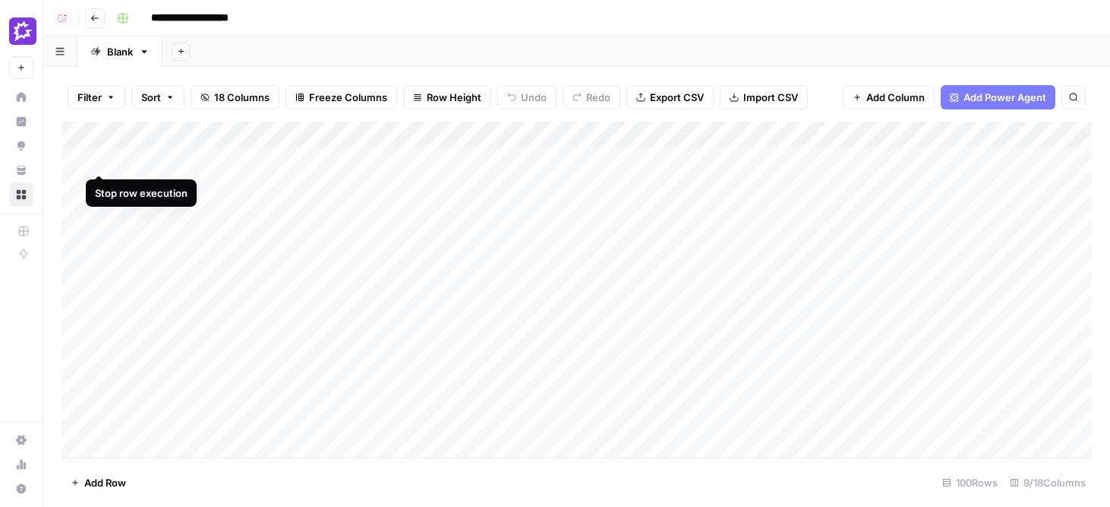
click at [99, 161] on div "Add Column" at bounding box center [577, 290] width 1031 height 336
